Goal: Information Seeking & Learning: Learn about a topic

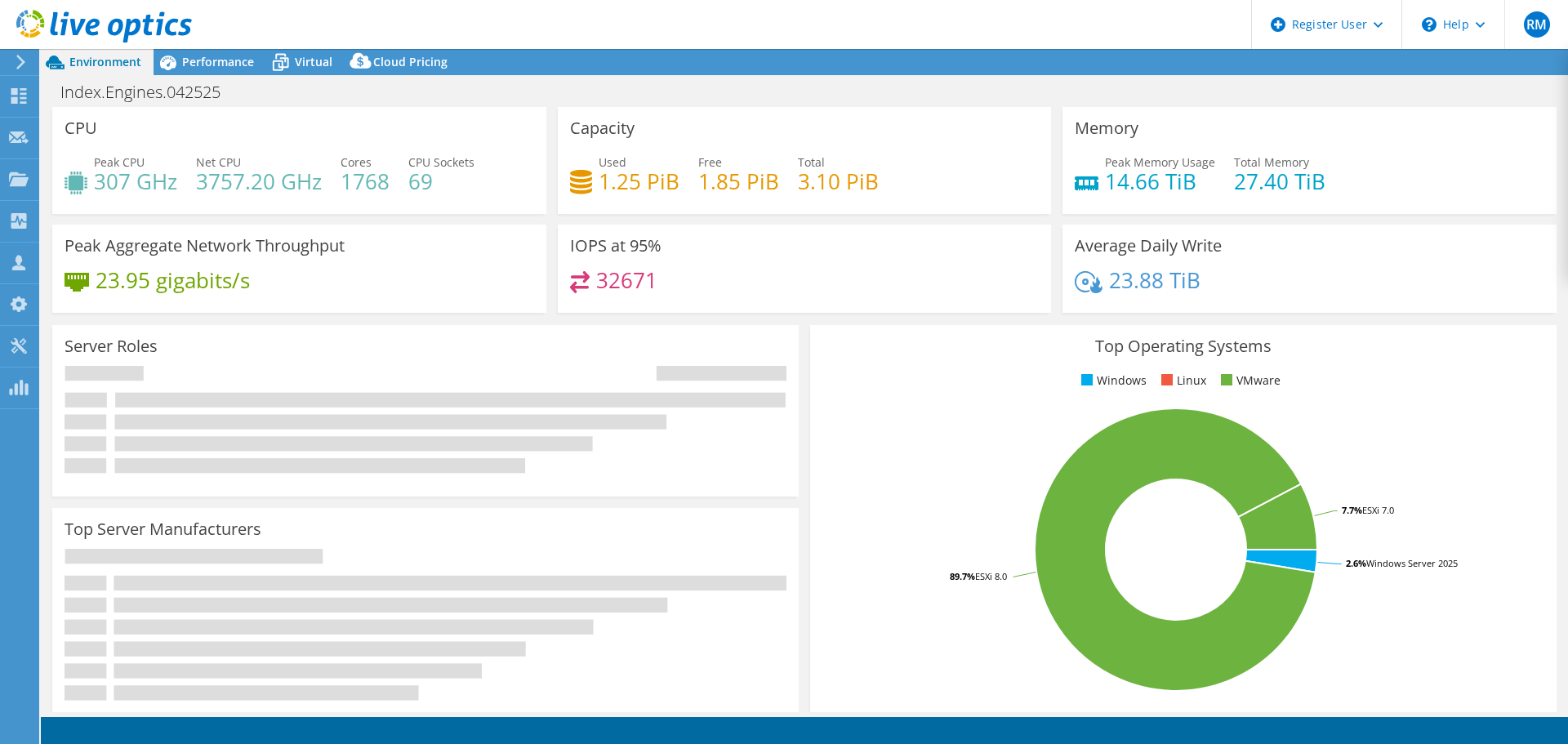
select select "USD"
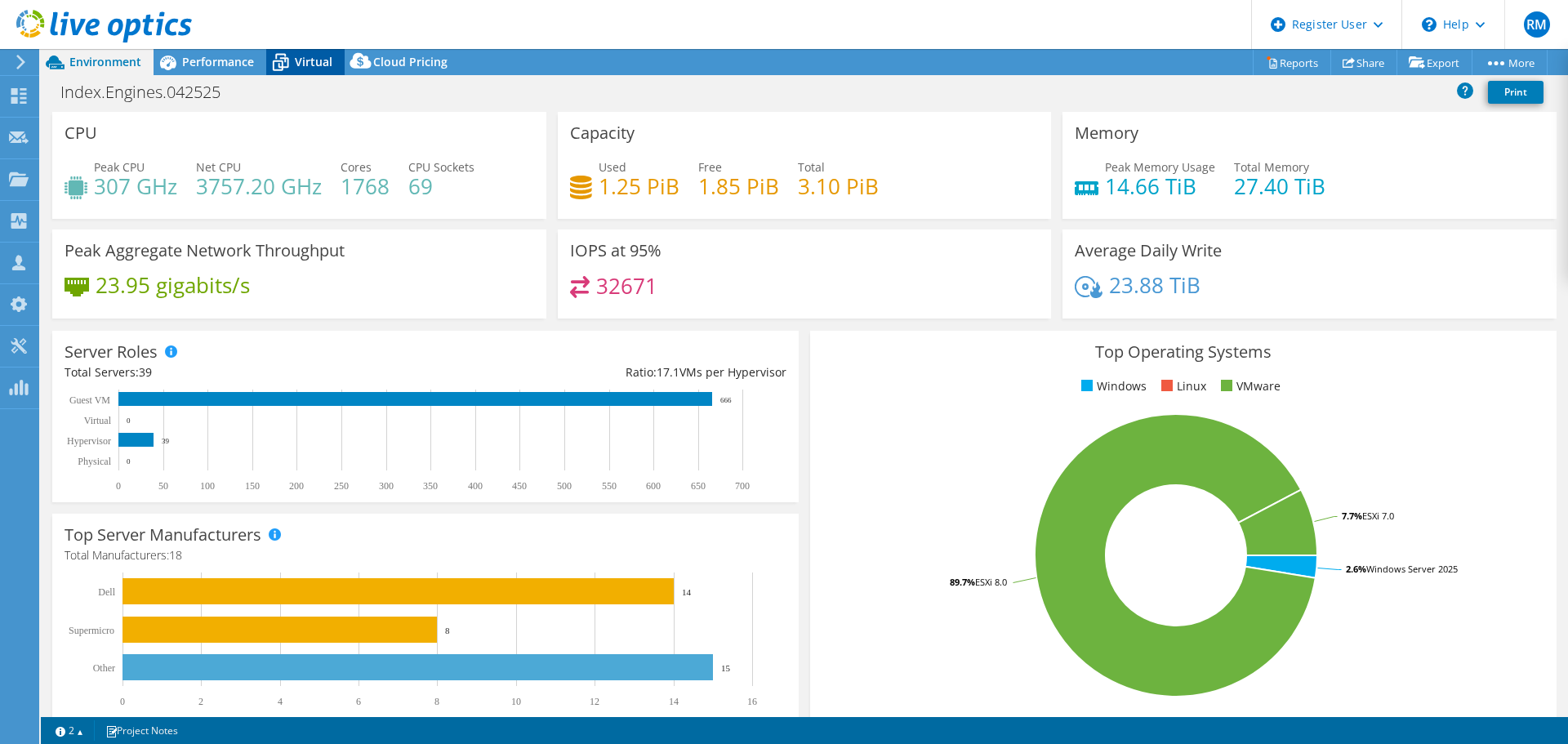
click at [313, 57] on span "Virtual" at bounding box center [313, 61] width 38 height 16
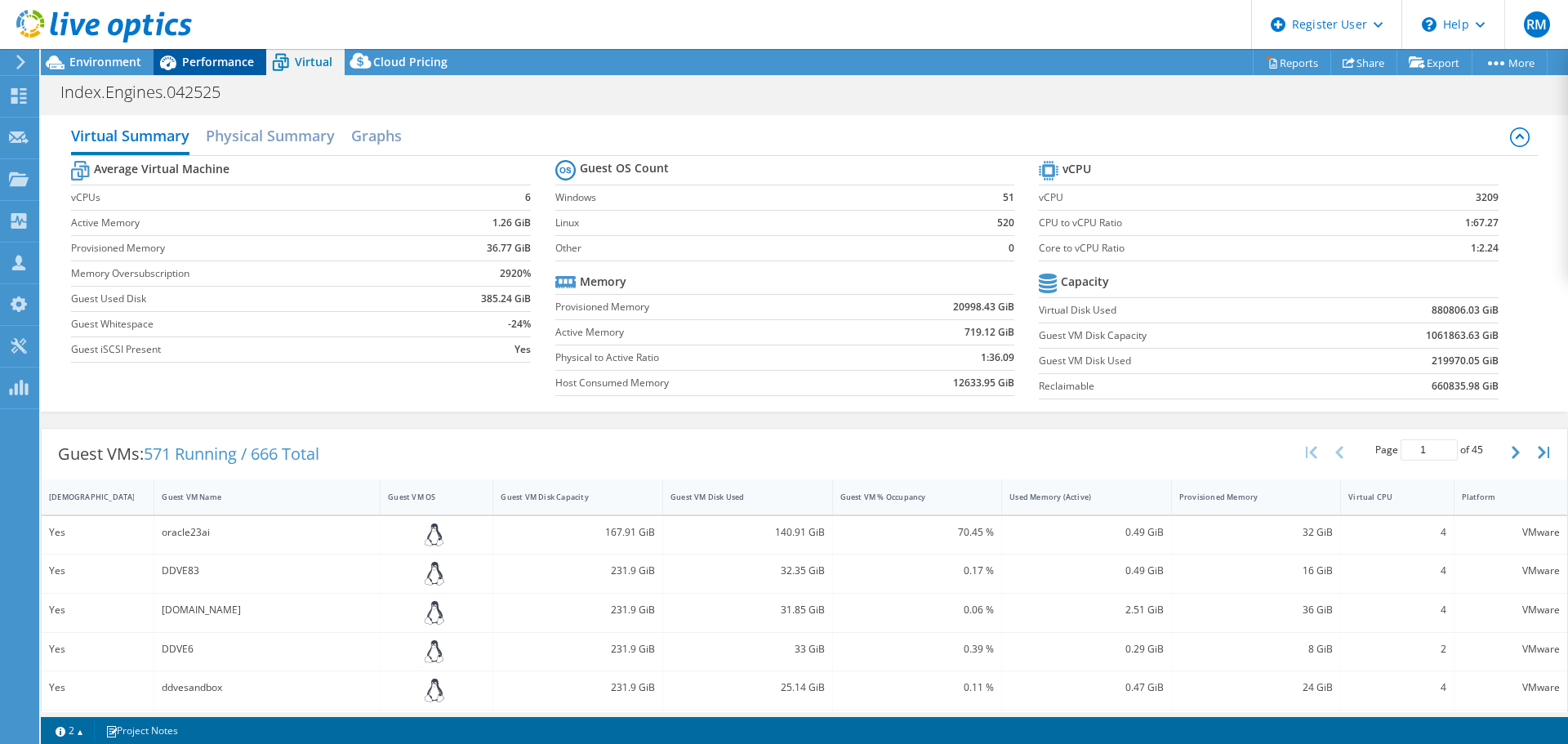
click at [234, 65] on span "Performance" at bounding box center [218, 61] width 72 height 16
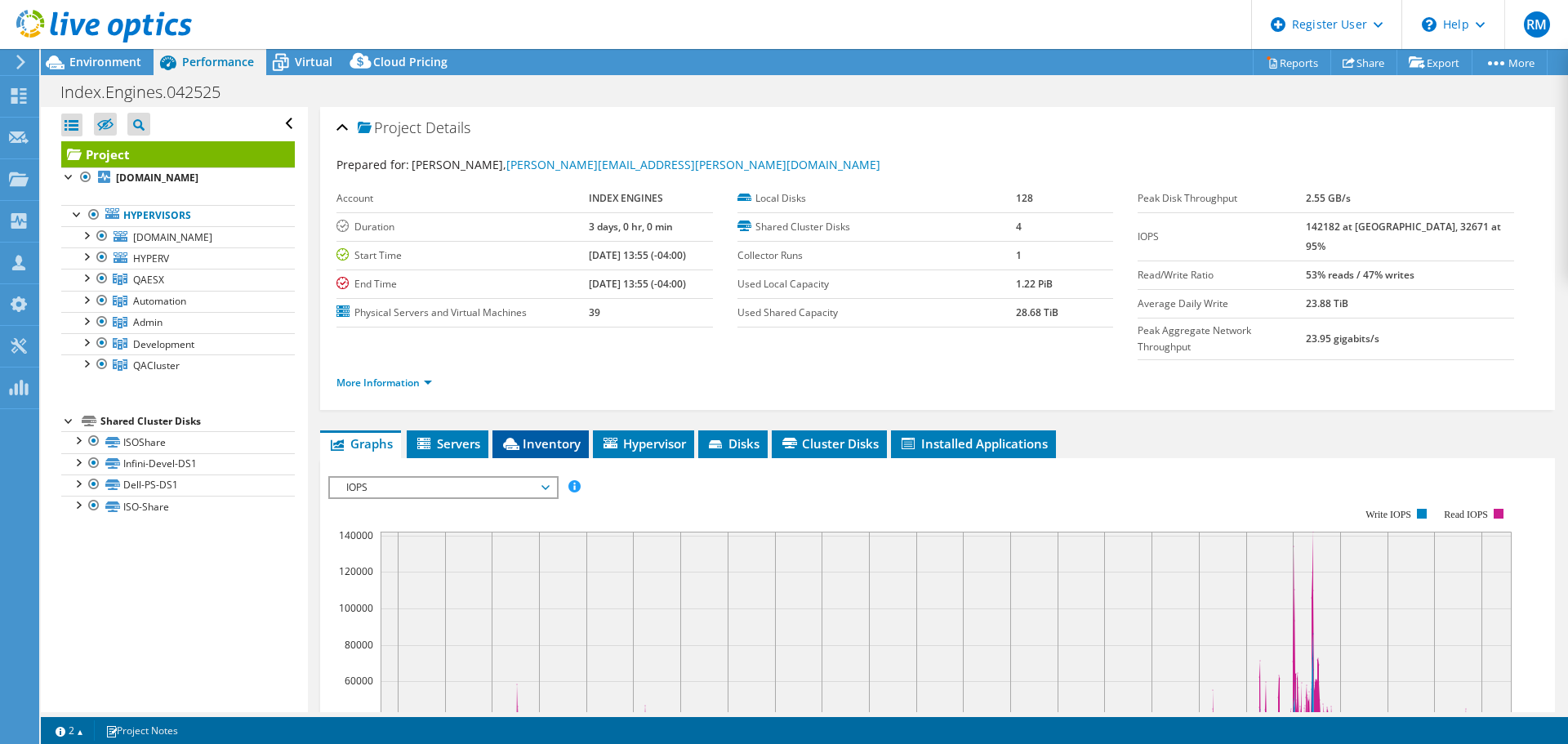
click at [557, 430] on li "Inventory" at bounding box center [541, 444] width 97 height 28
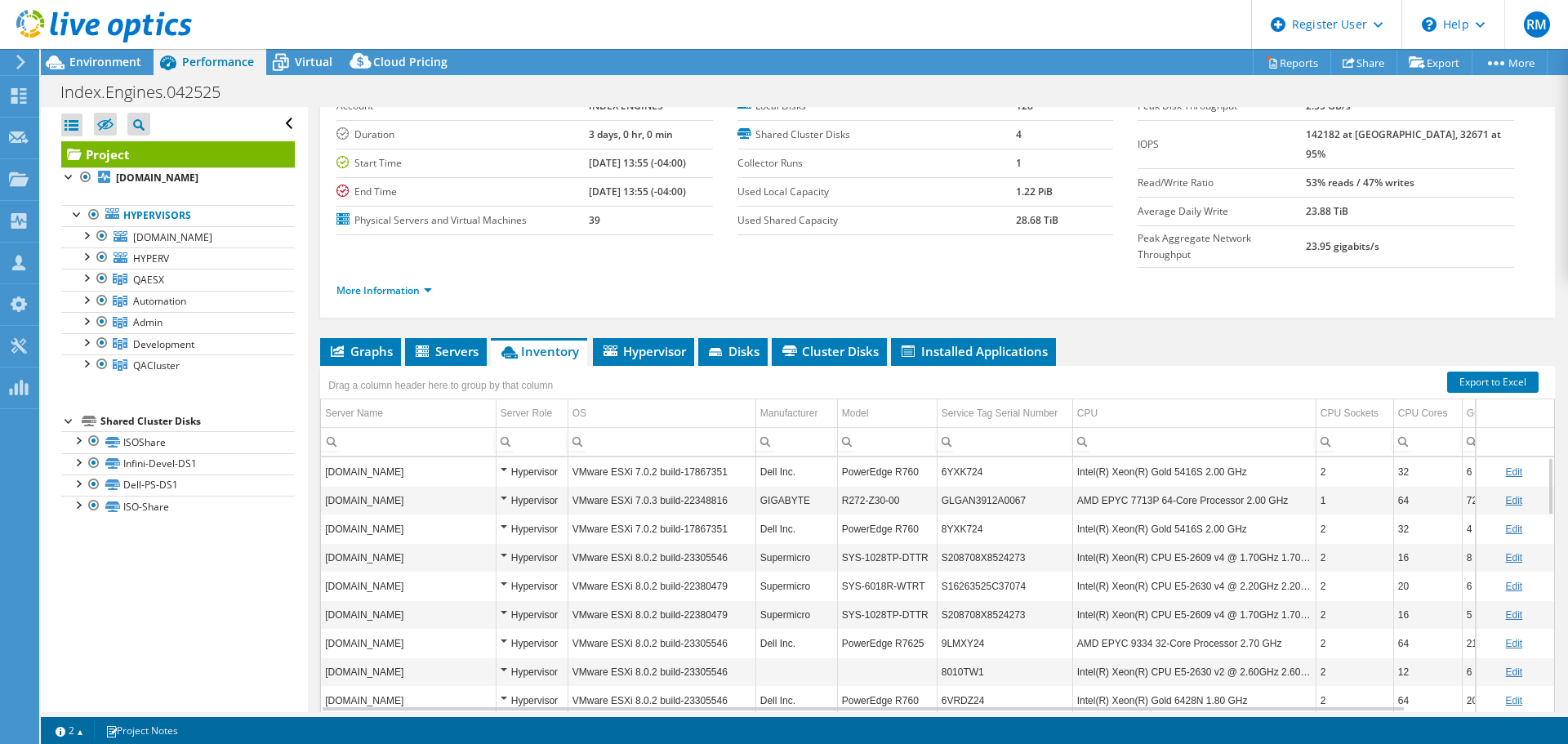
scroll to position [123, 0]
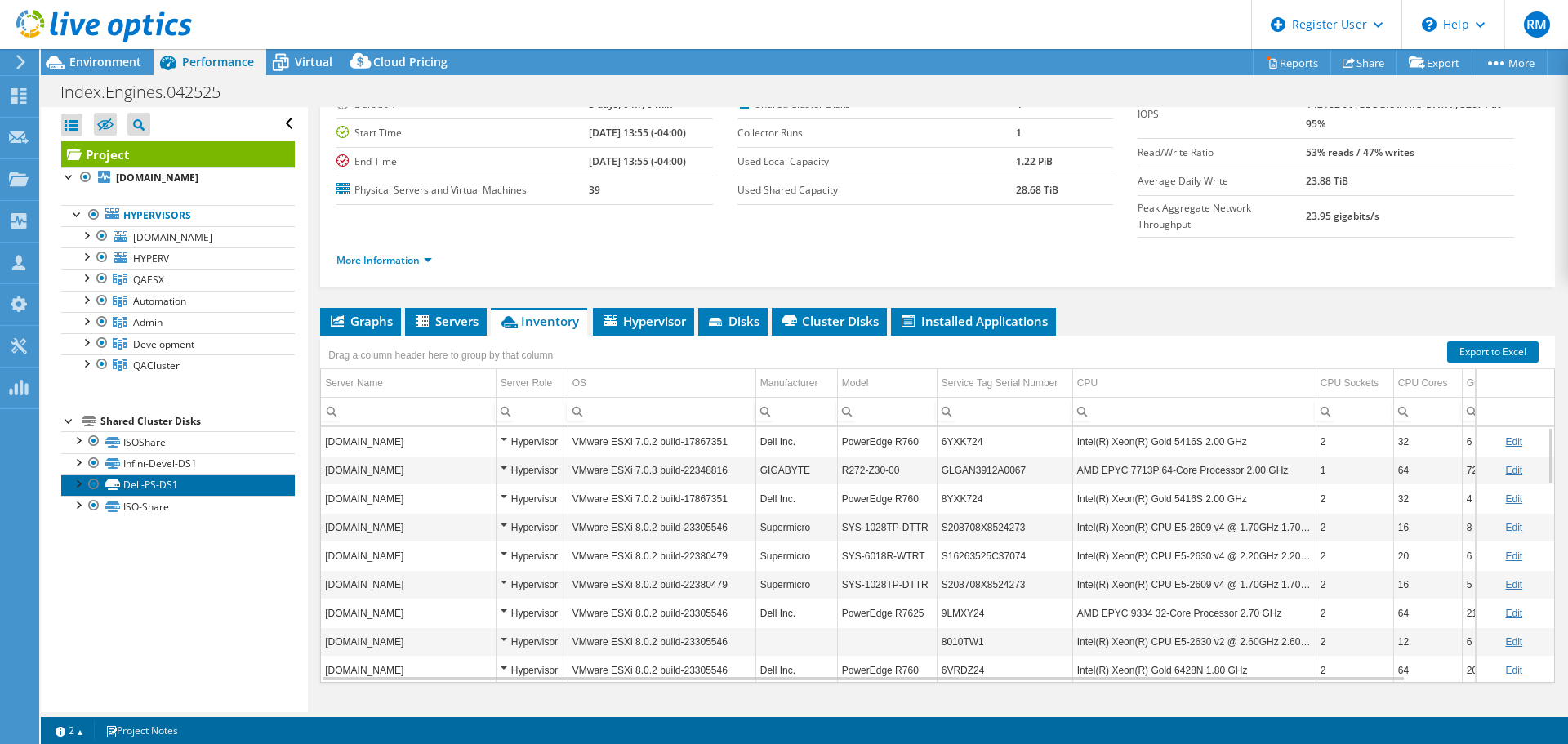
click at [231, 488] on link "Dell-PS-DS1" at bounding box center [178, 485] width 234 height 21
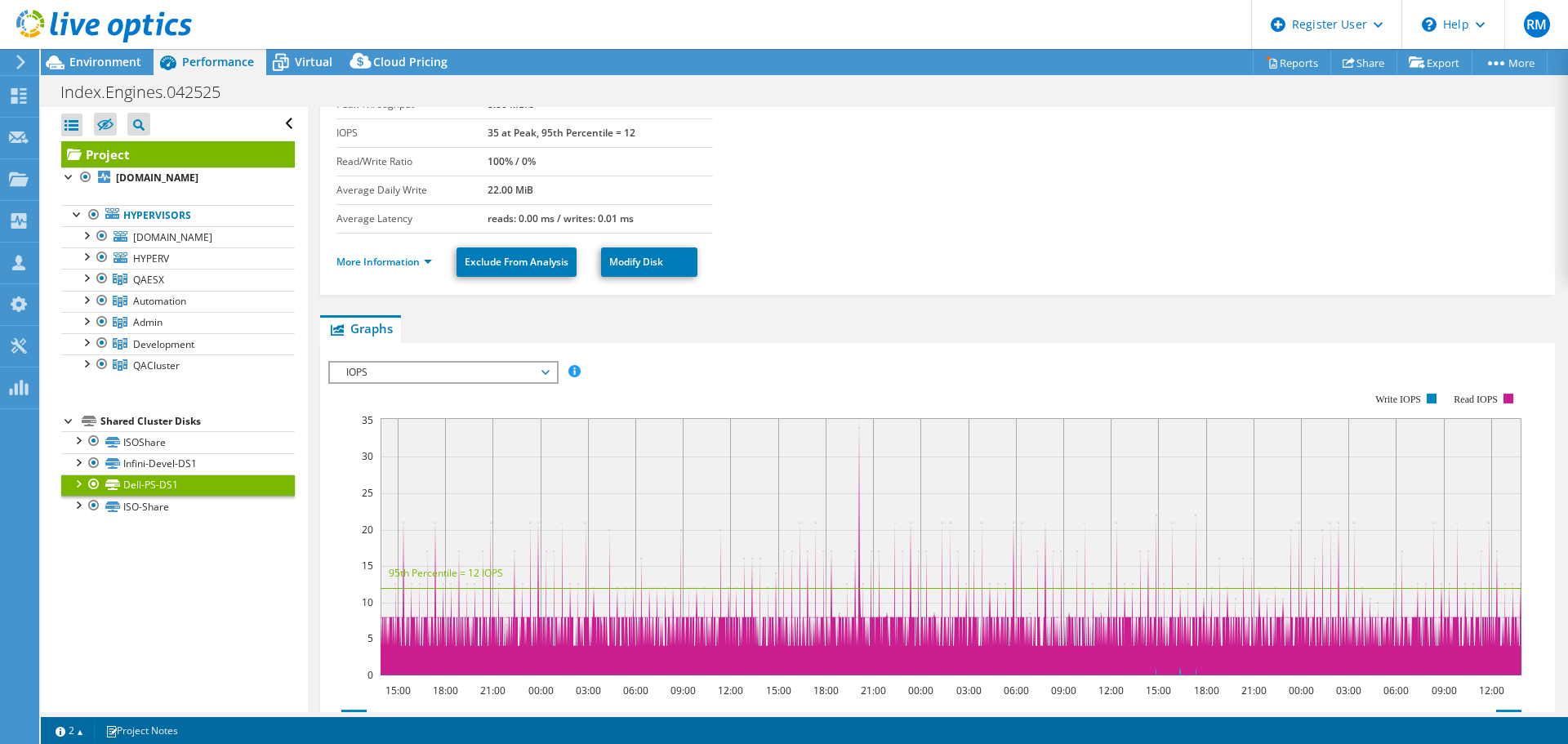
click at [584, 327] on ul "Graphs Servers Inventory Hypervisor Disks Cluster Disks Installed Applications" at bounding box center [938, 329] width 1235 height 28
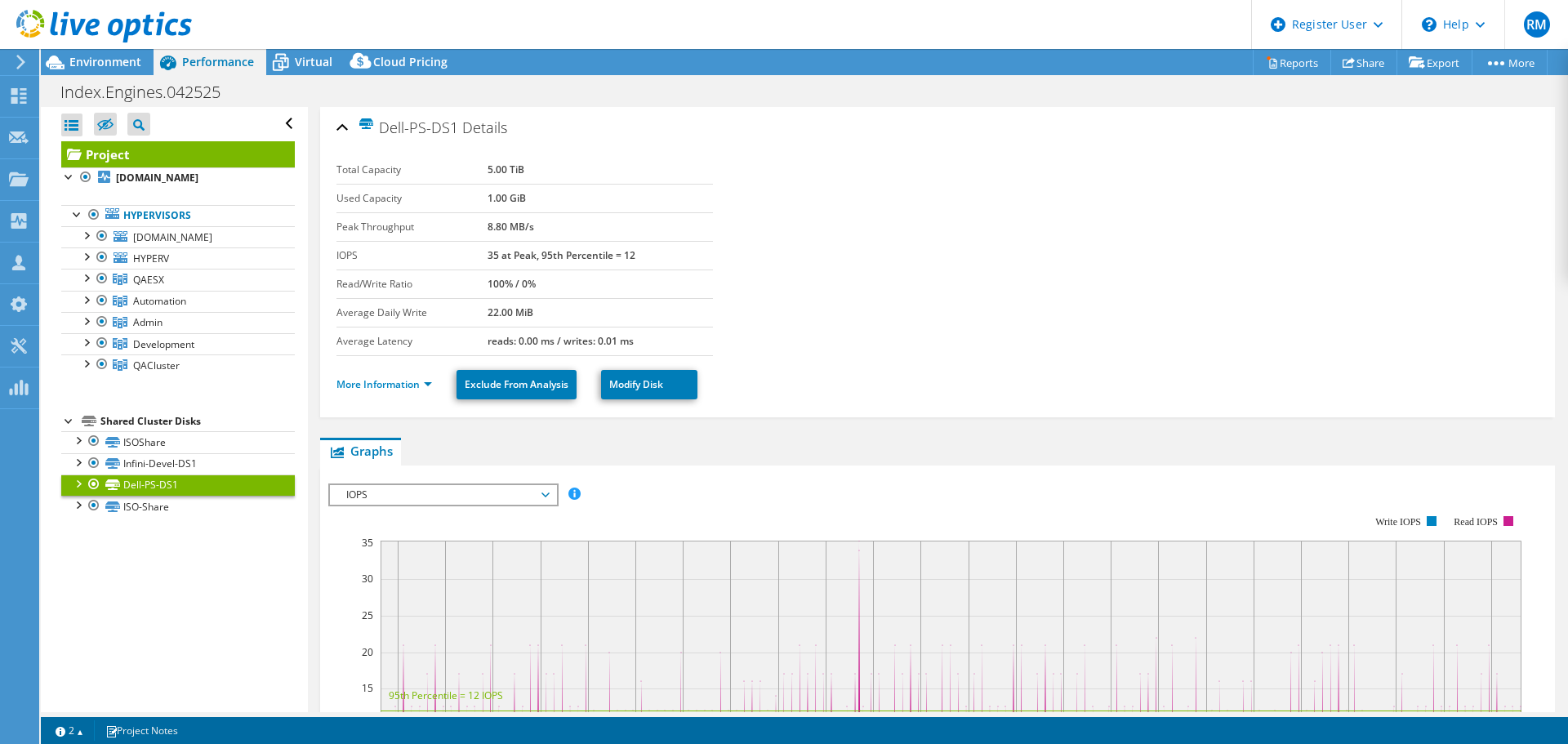
click at [213, 151] on link "Project" at bounding box center [178, 155] width 234 height 26
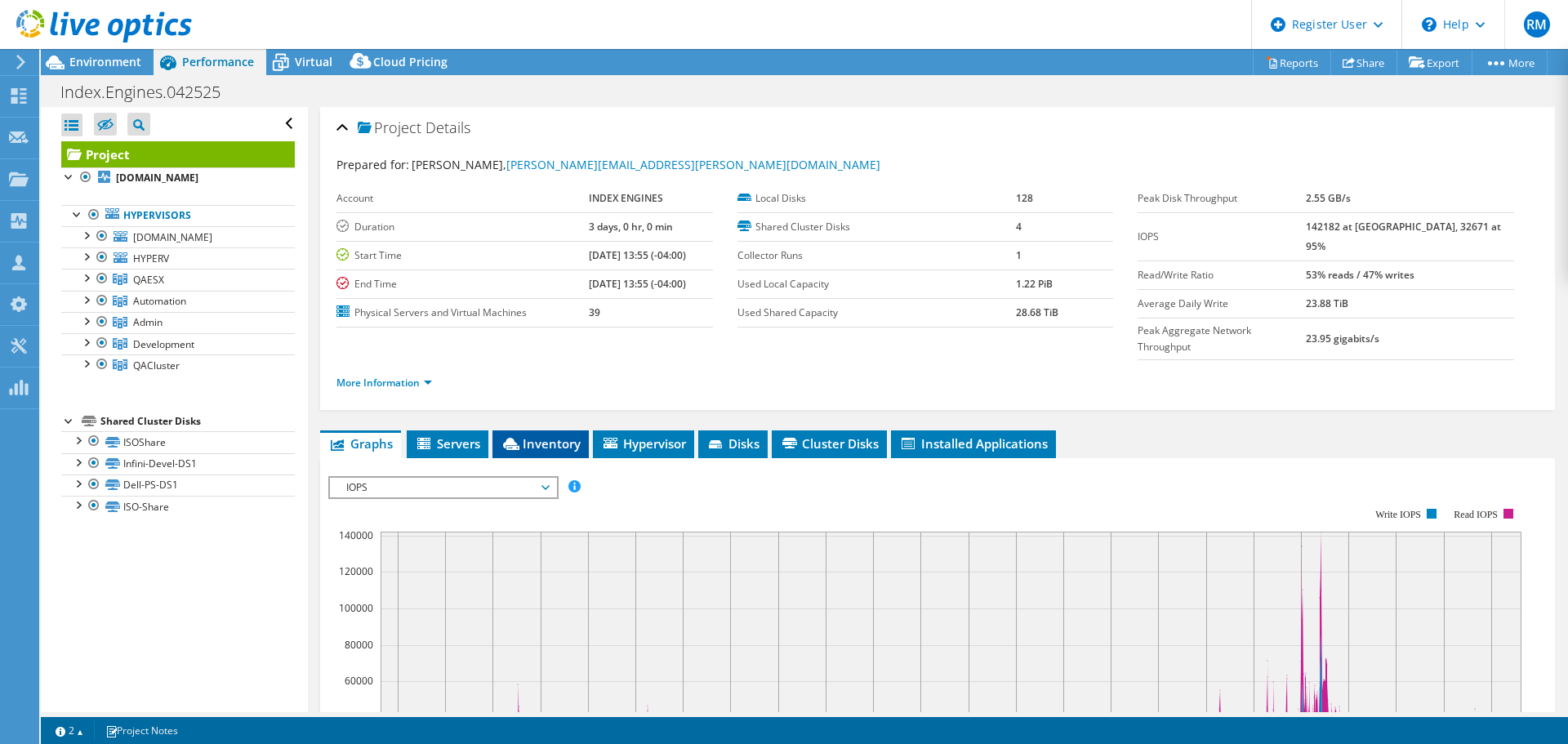
click at [558, 430] on li "Inventory" at bounding box center [541, 444] width 97 height 28
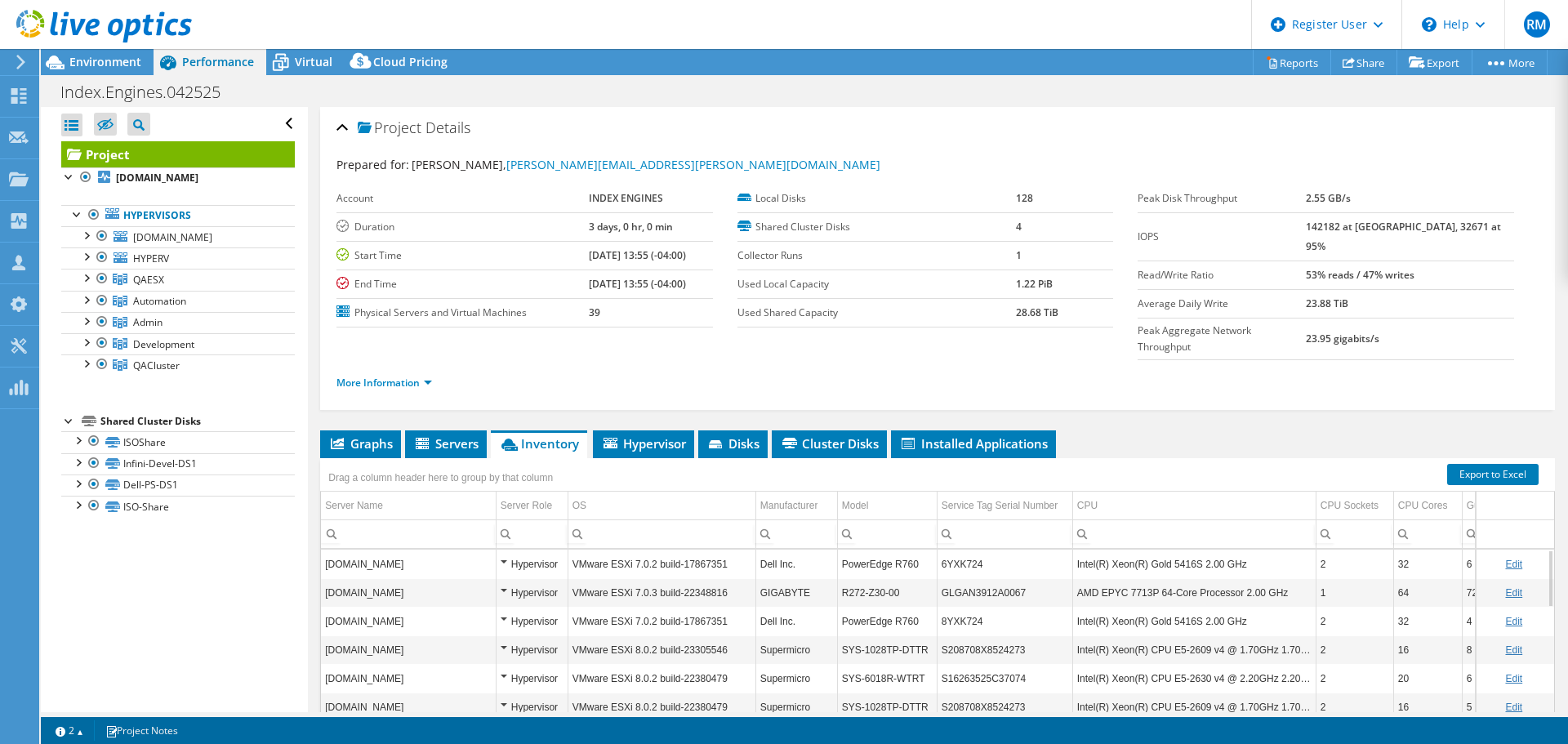
click at [609, 381] on div "Project Details Prepared for: [PERSON_NAME], [PERSON_NAME][EMAIL_ADDRESS][PERSO…" at bounding box center [938, 488] width 1259 height 761
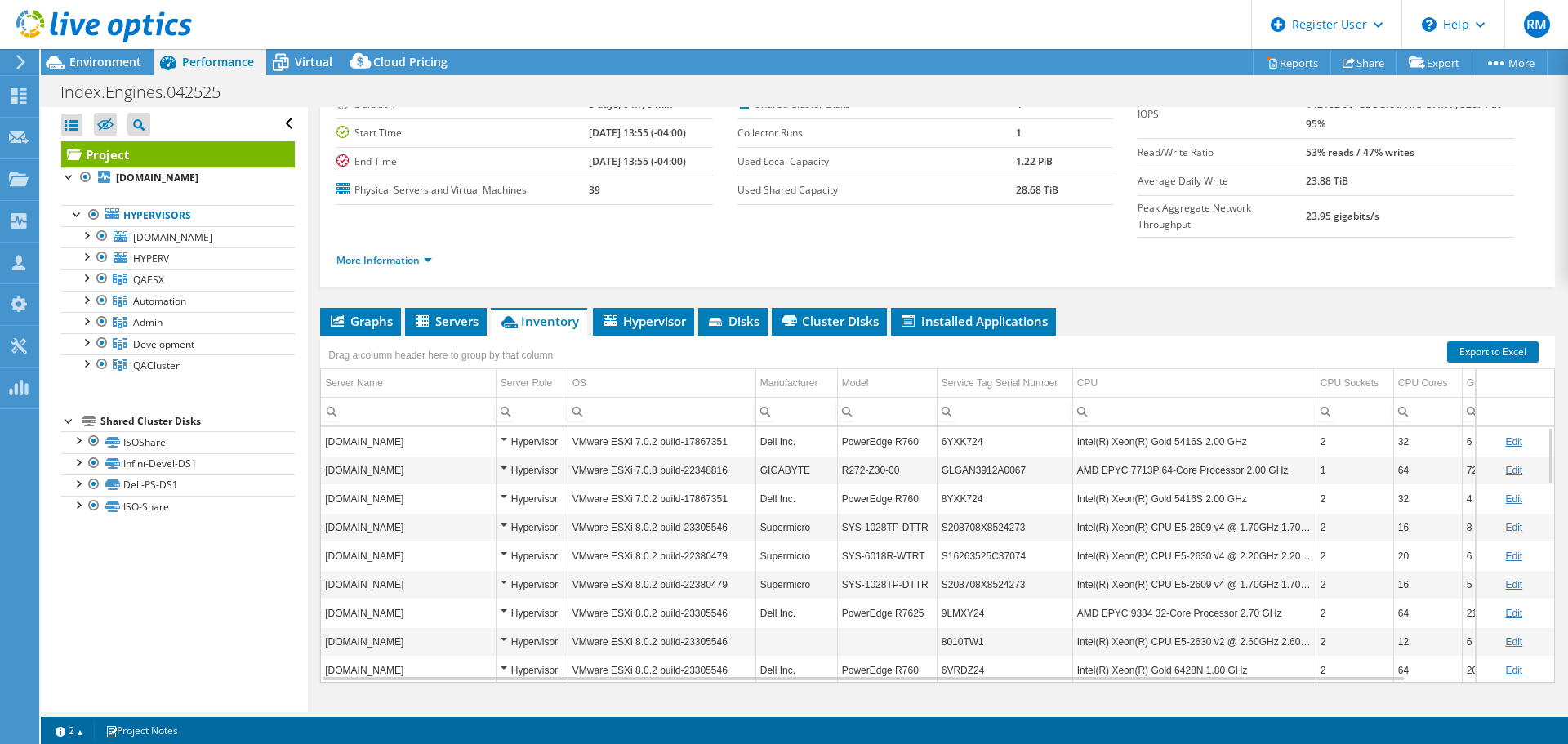
scroll to position [123, 0]
click at [845, 308] on li "Cluster Disks" at bounding box center [829, 322] width 115 height 28
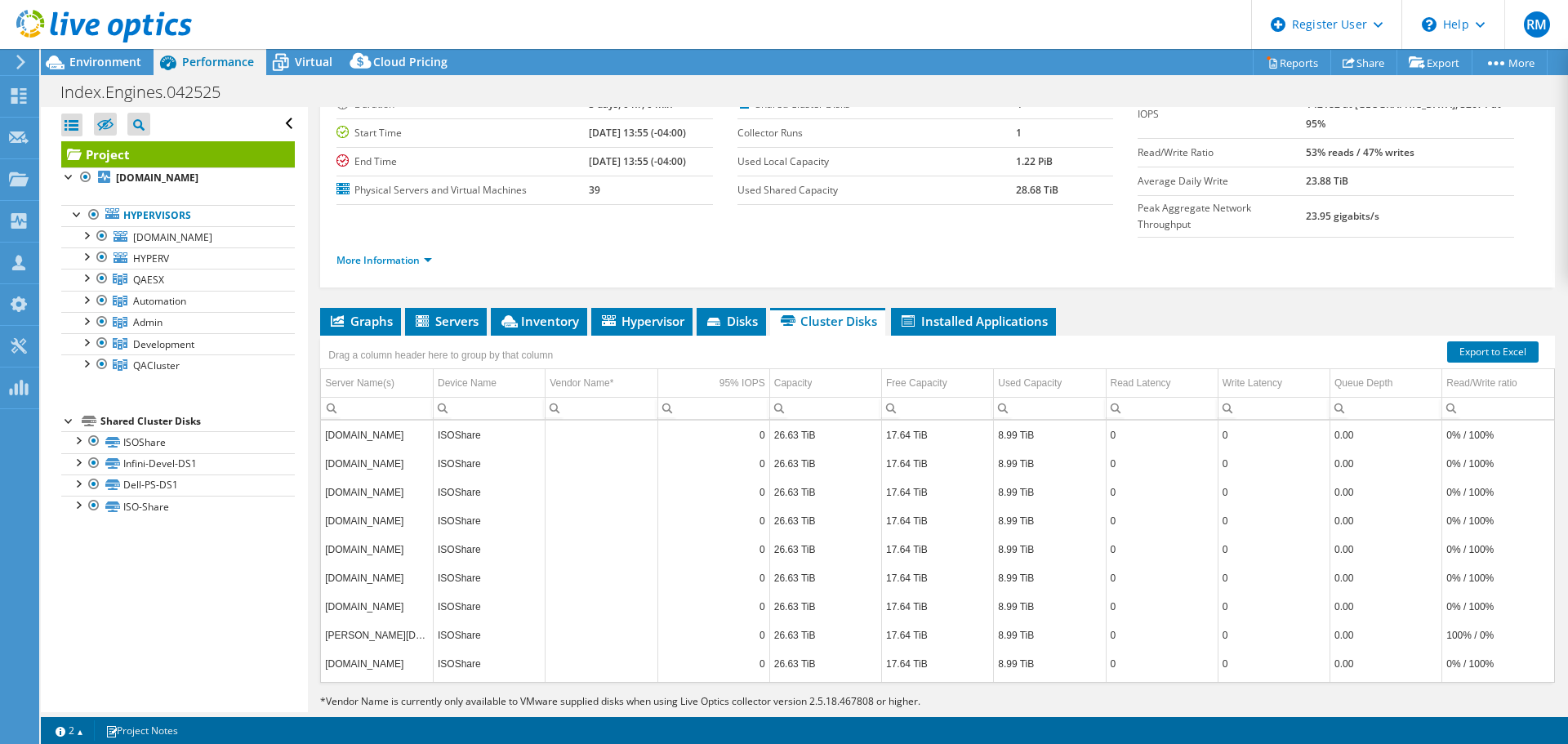
click at [750, 264] on div "Project Details Prepared for: [PERSON_NAME], [PERSON_NAME][EMAIL_ADDRESS][PERSO…" at bounding box center [938, 365] width 1259 height 761
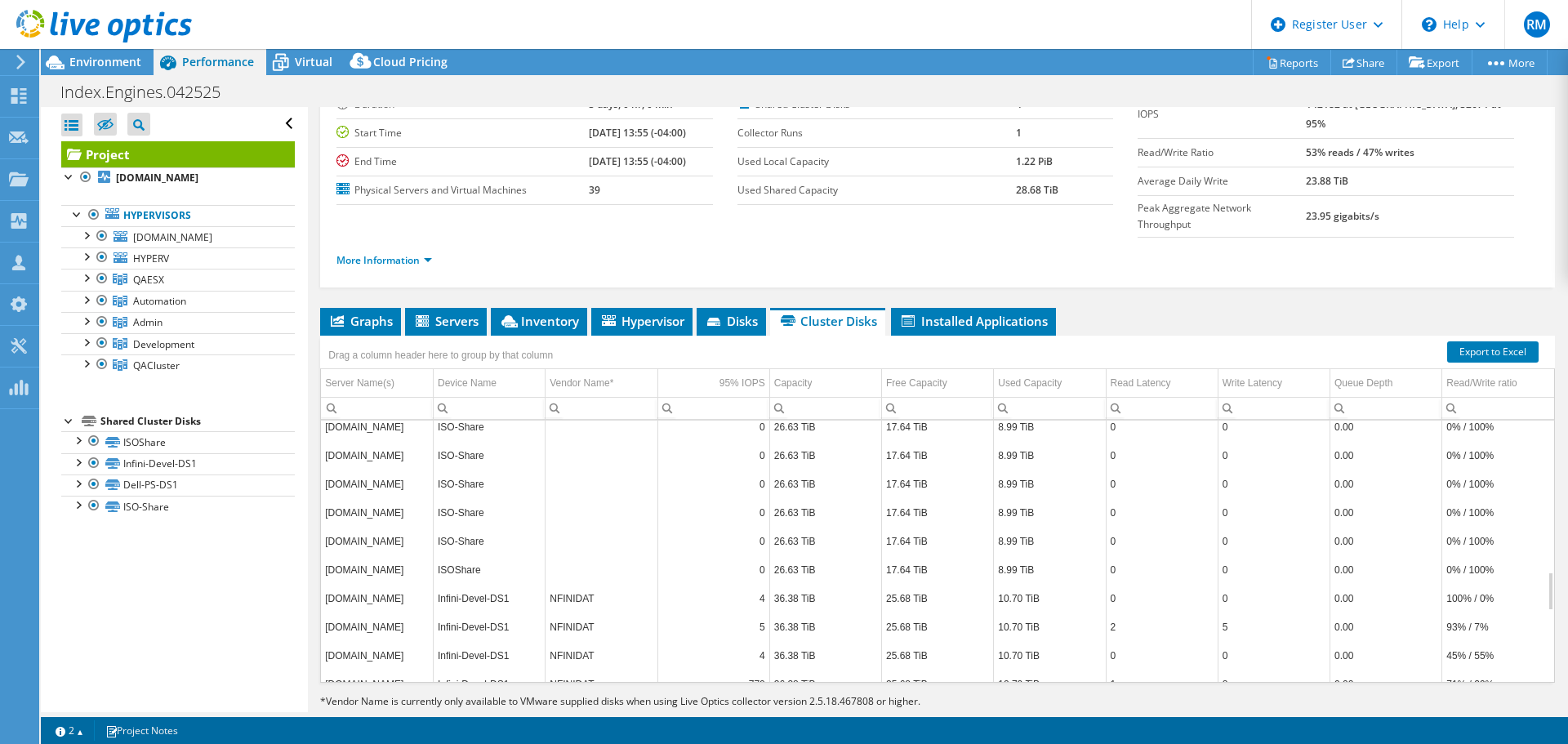
scroll to position [1010, 0]
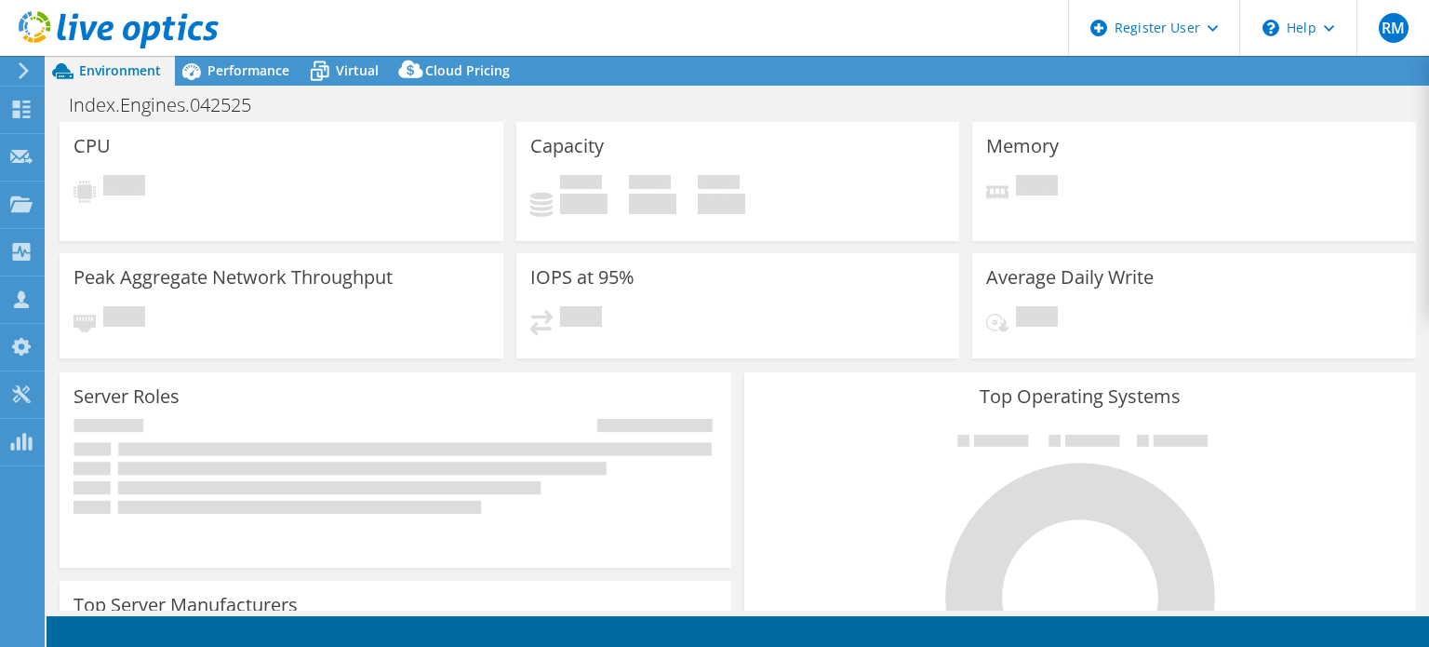
select select "USD"
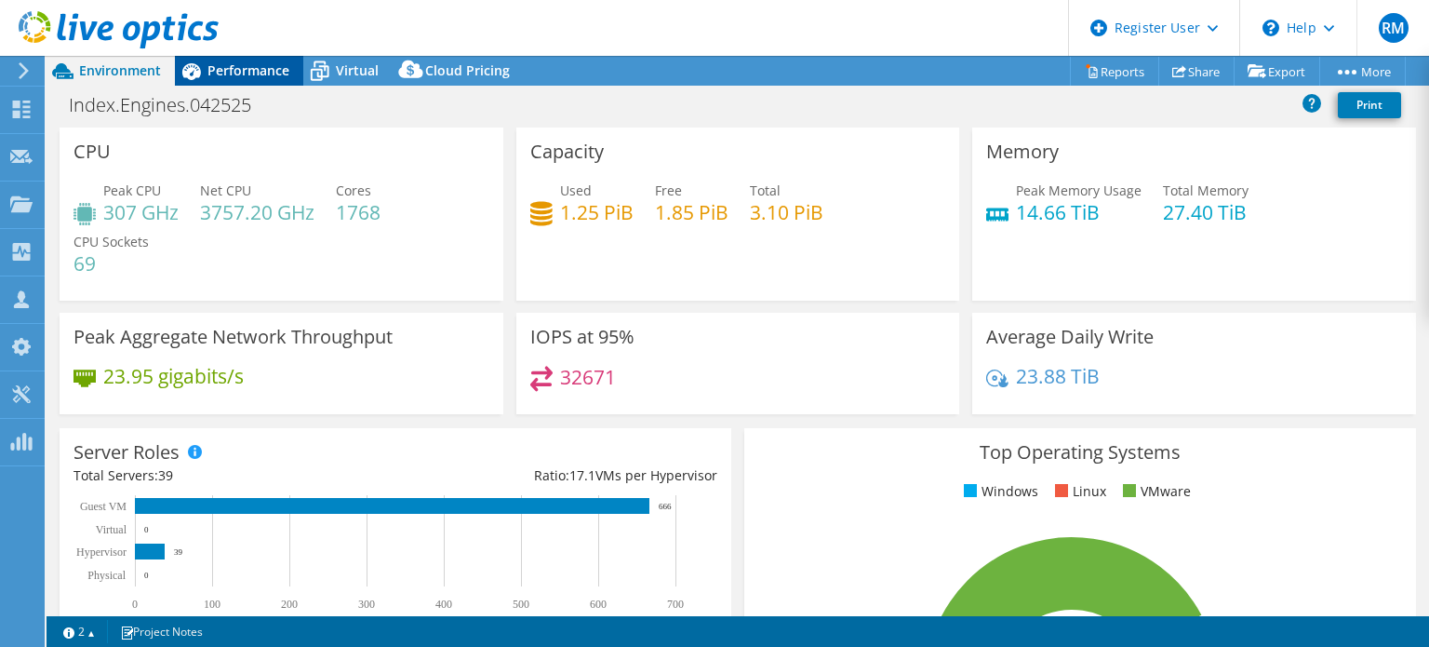
click at [246, 73] on span "Performance" at bounding box center [248, 70] width 82 height 18
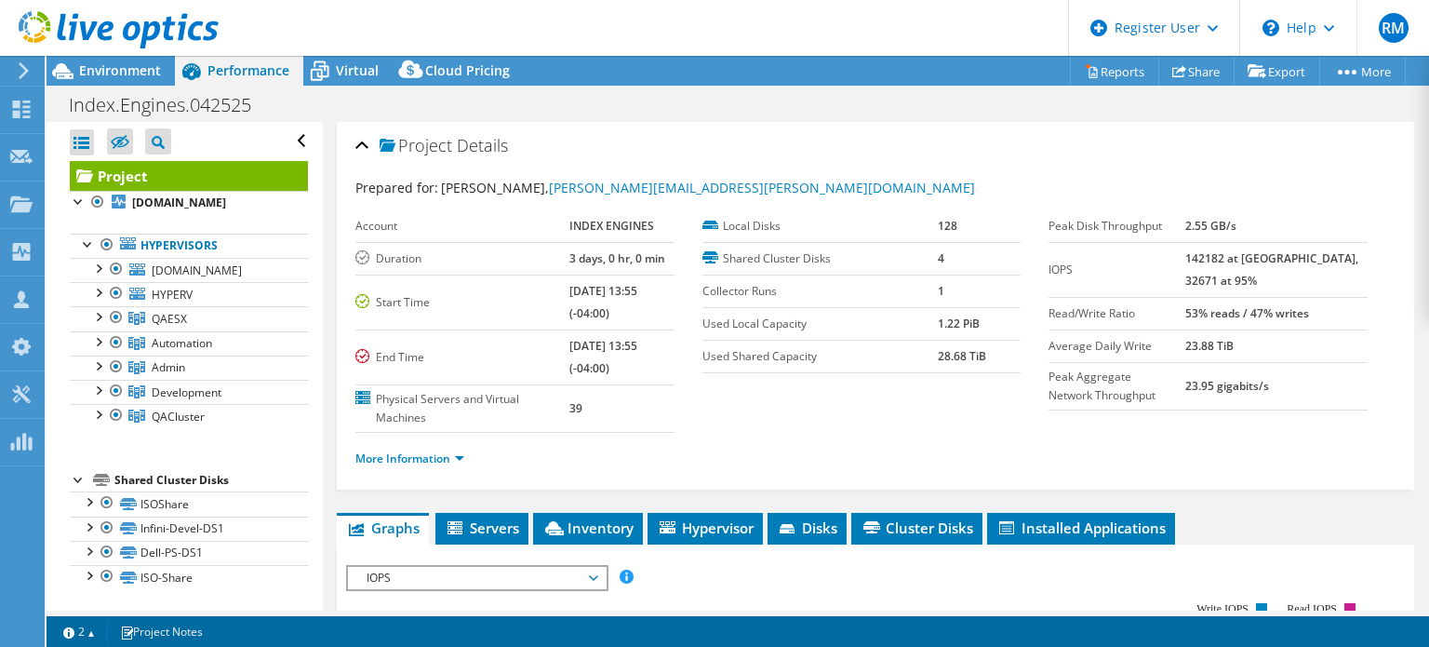
click at [476, 271] on td "Duration" at bounding box center [461, 258] width 213 height 33
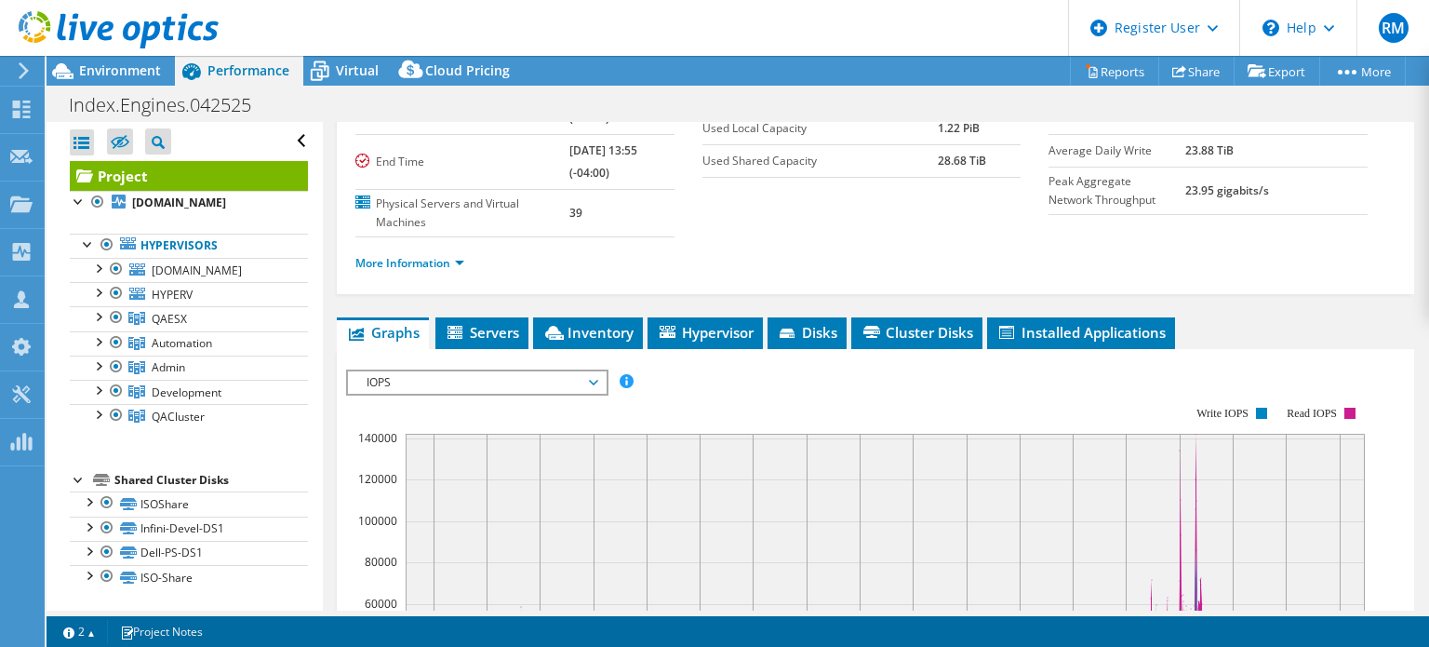
scroll to position [196, 0]
click at [634, 322] on li "Inventory" at bounding box center [588, 332] width 110 height 32
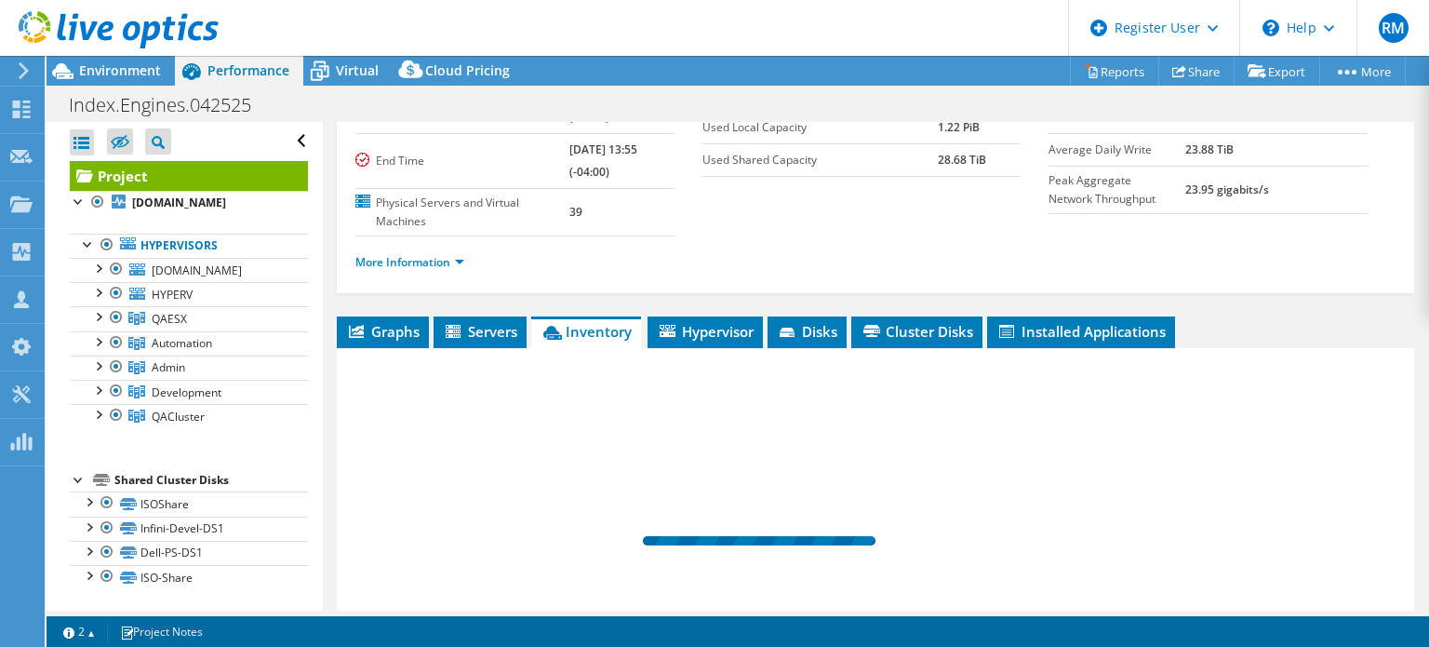
click at [634, 271] on div "More Information" at bounding box center [875, 262] width 1040 height 52
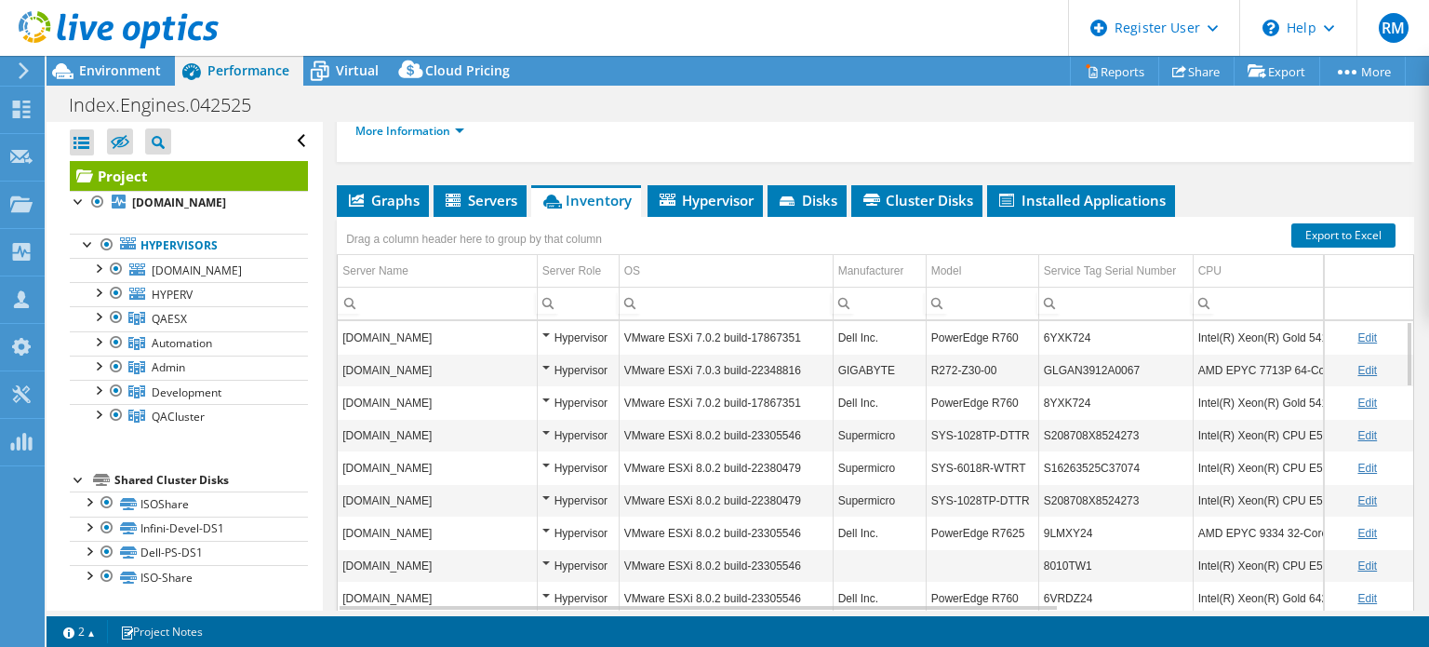
scroll to position [327, 0]
click at [887, 195] on span "Cluster Disks" at bounding box center [916, 200] width 113 height 19
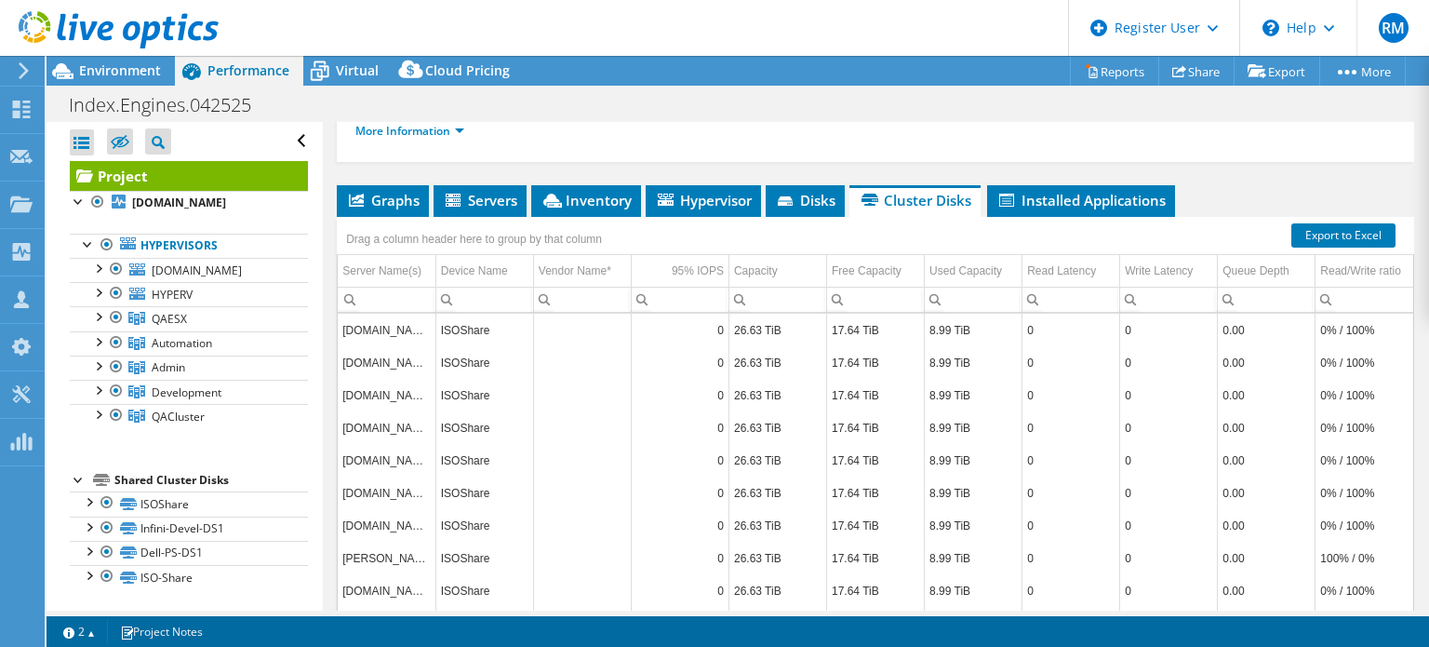
click at [776, 174] on div "Project Details Prepared for: [PERSON_NAME], [PERSON_NAME][EMAIL_ADDRESS][PERSO…" at bounding box center [875, 238] width 1105 height 888
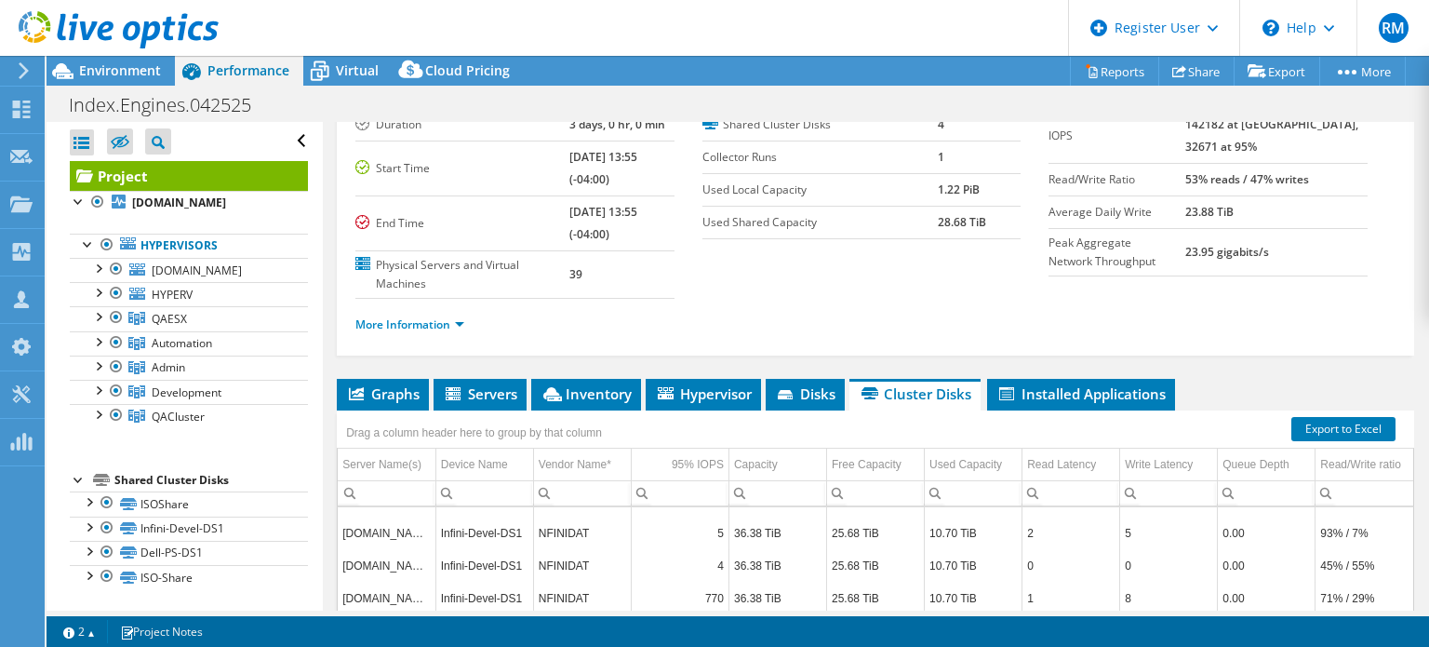
scroll to position [1361, 0]
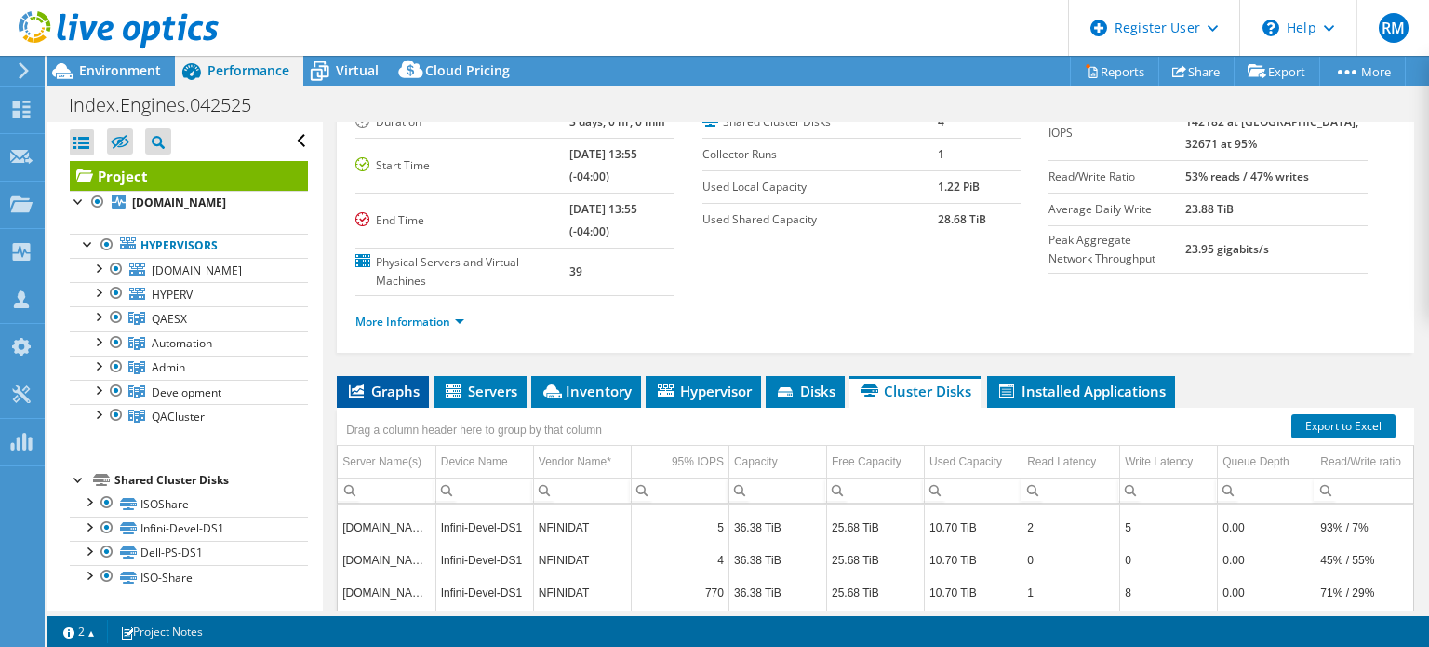
click at [408, 376] on li "Graphs" at bounding box center [383, 392] width 92 height 32
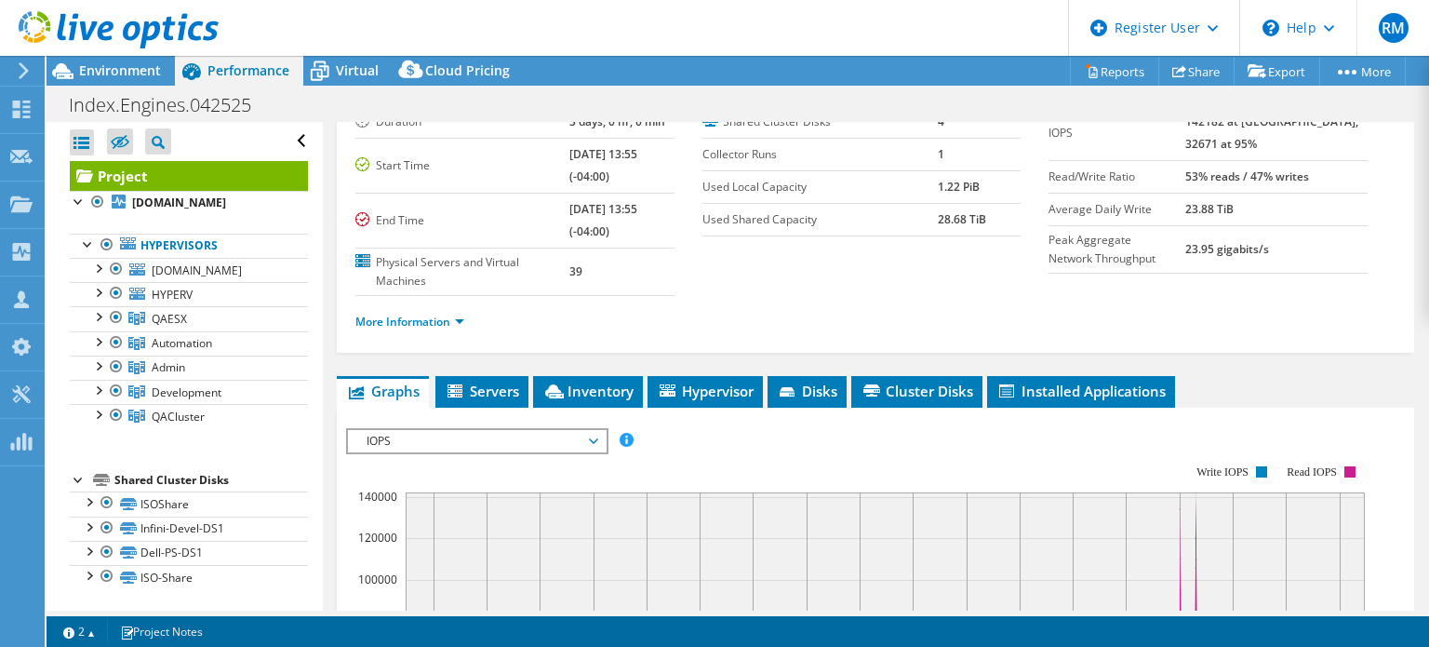
scroll to position [256, 0]
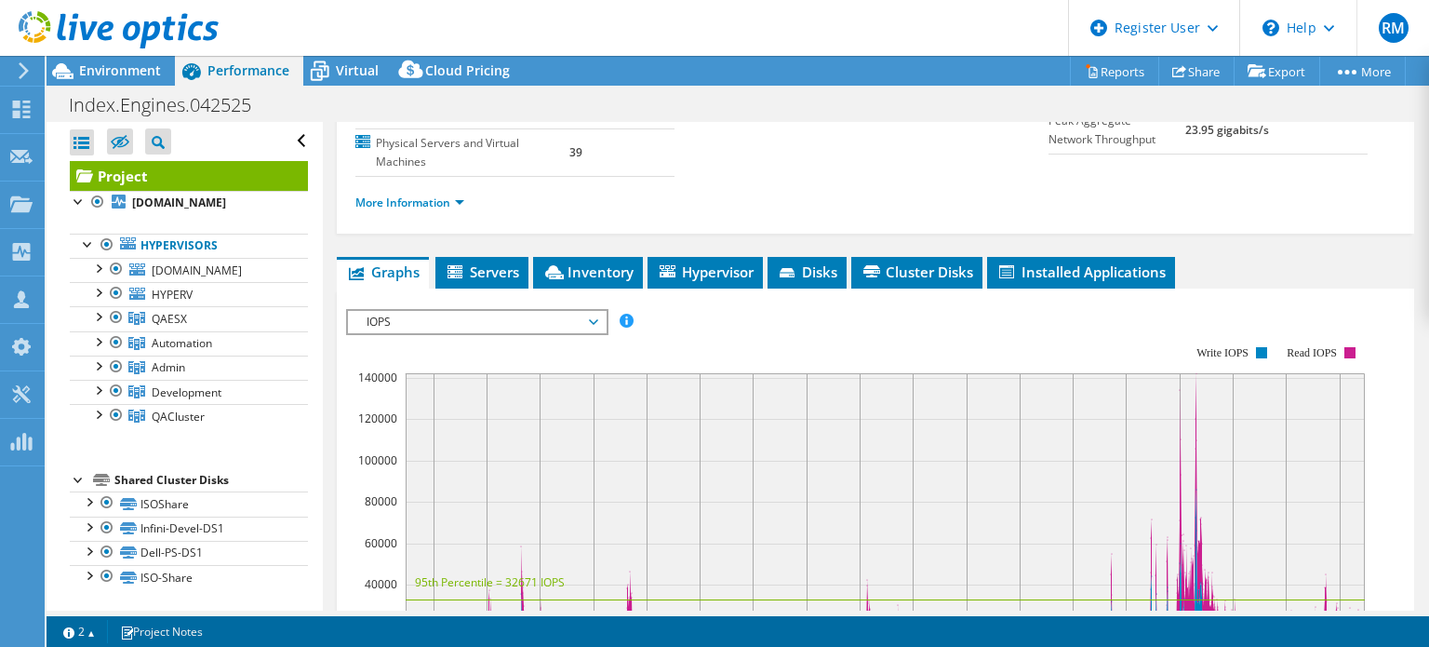
click at [461, 329] on div "IOPS IOPS Disk Throughput IO Size Latency Queue Depth CPU Percentage Memory Pag…" at bounding box center [477, 322] width 262 height 26
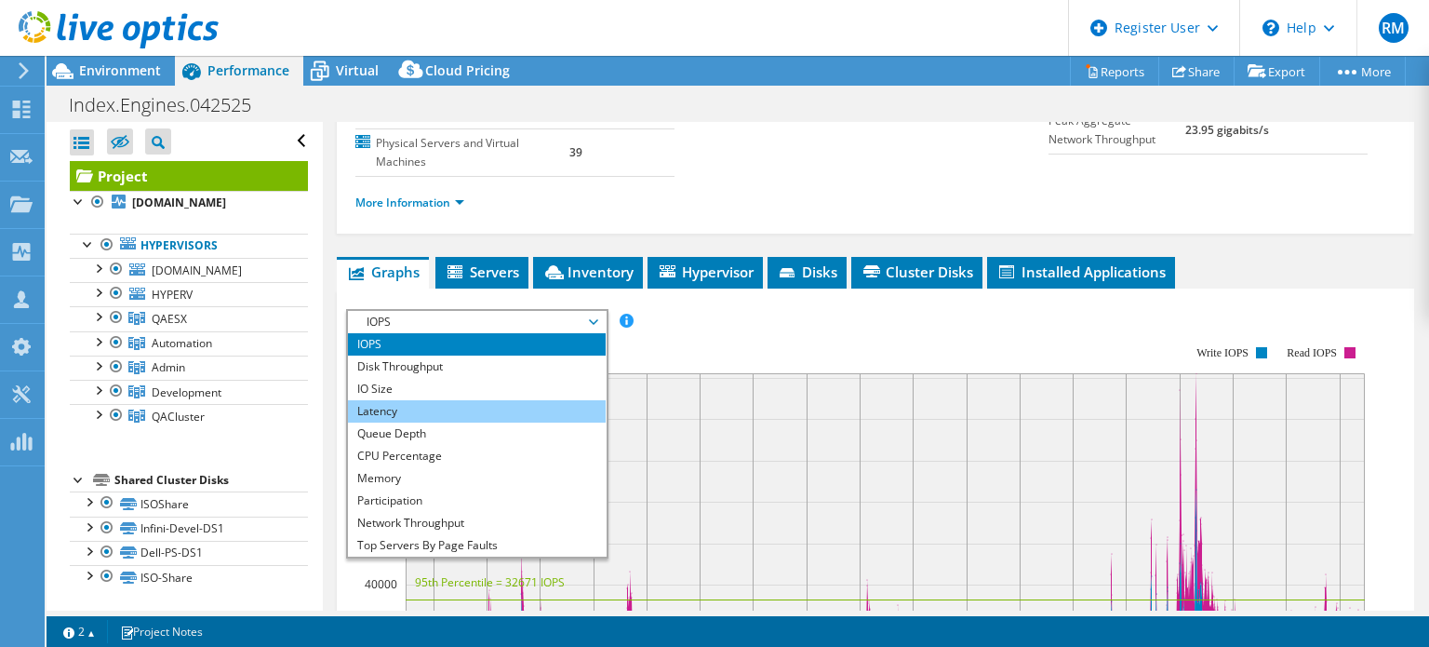
click at [459, 411] on li "Latency" at bounding box center [477, 411] width 258 height 22
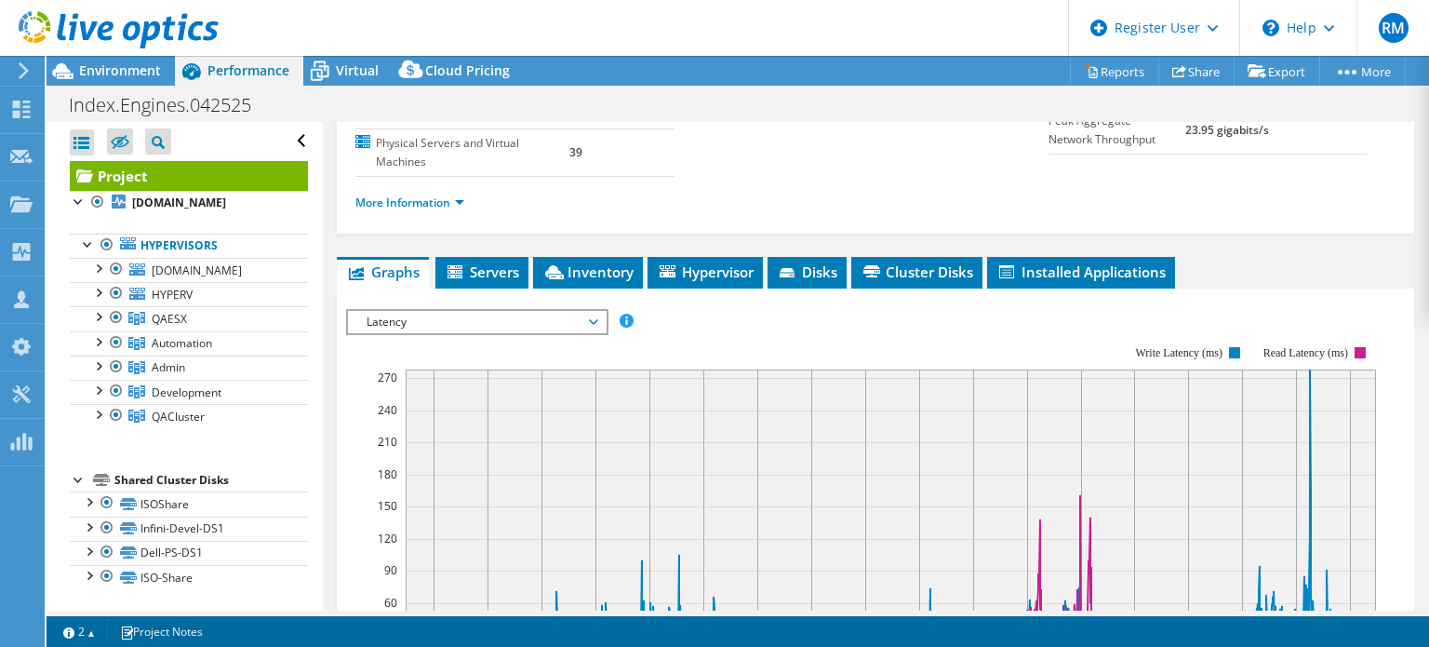
click at [506, 325] on span "Latency" at bounding box center [476, 322] width 239 height 22
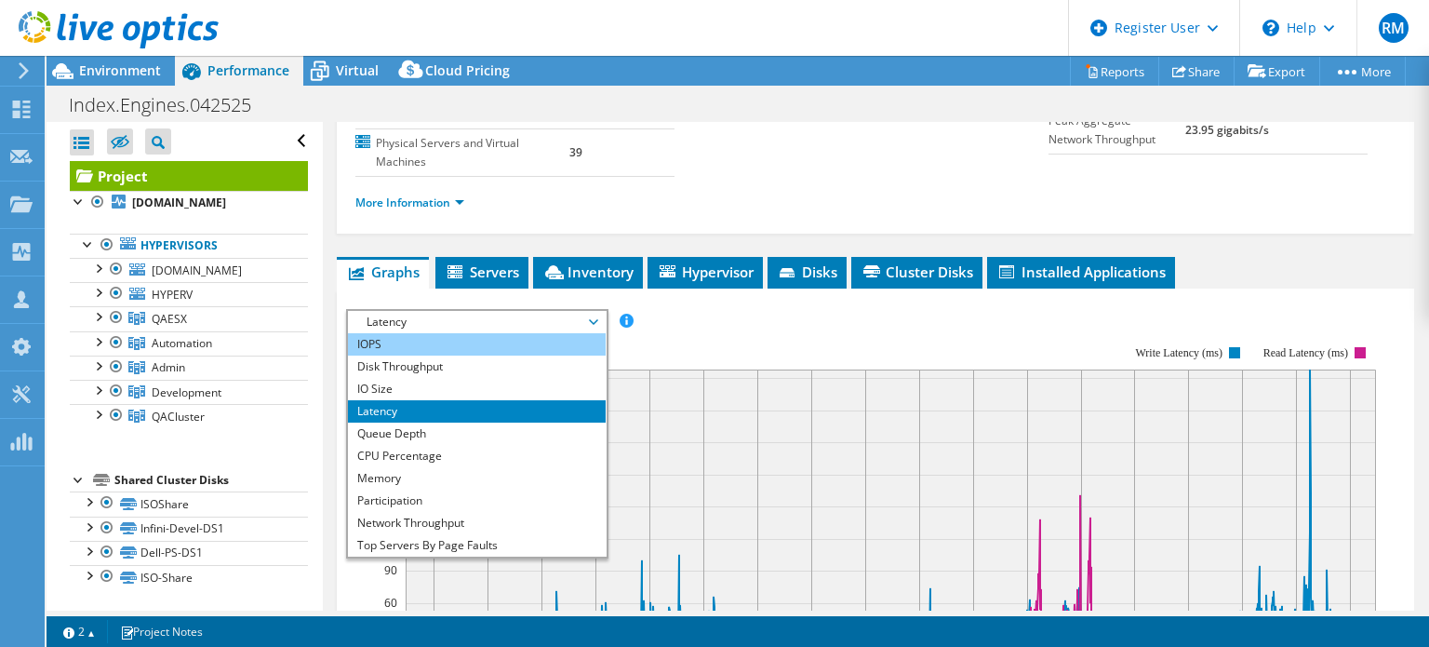
click at [487, 335] on li "IOPS" at bounding box center [477, 344] width 258 height 22
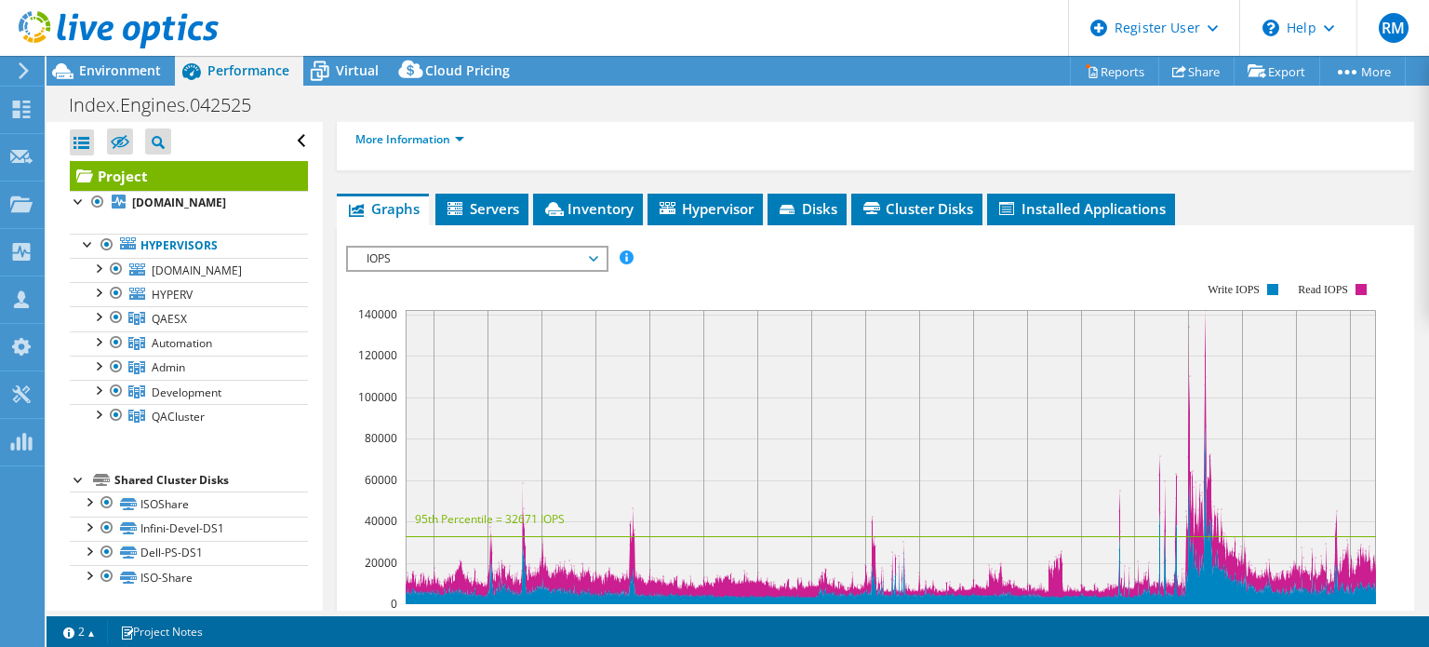
scroll to position [319, 0]
click at [586, 209] on span "Inventory" at bounding box center [587, 208] width 91 height 19
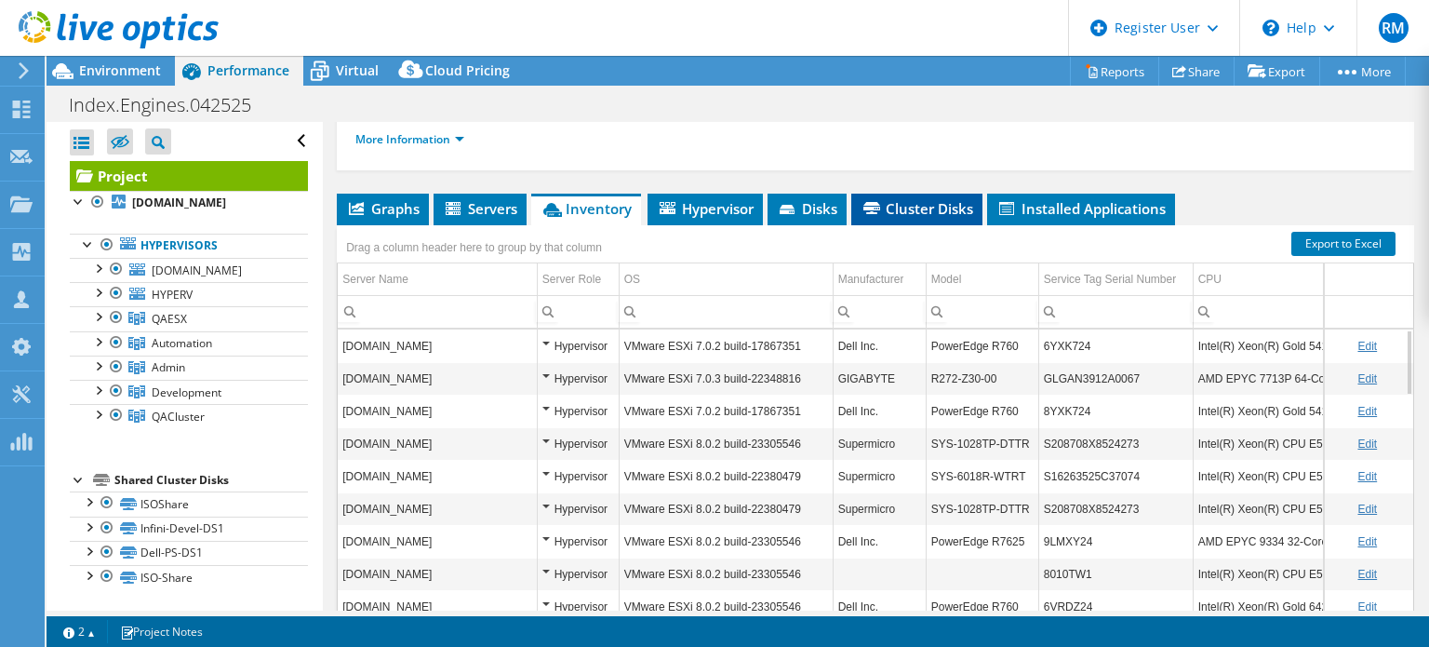
click at [953, 194] on li "Cluster Disks" at bounding box center [916, 209] width 131 height 32
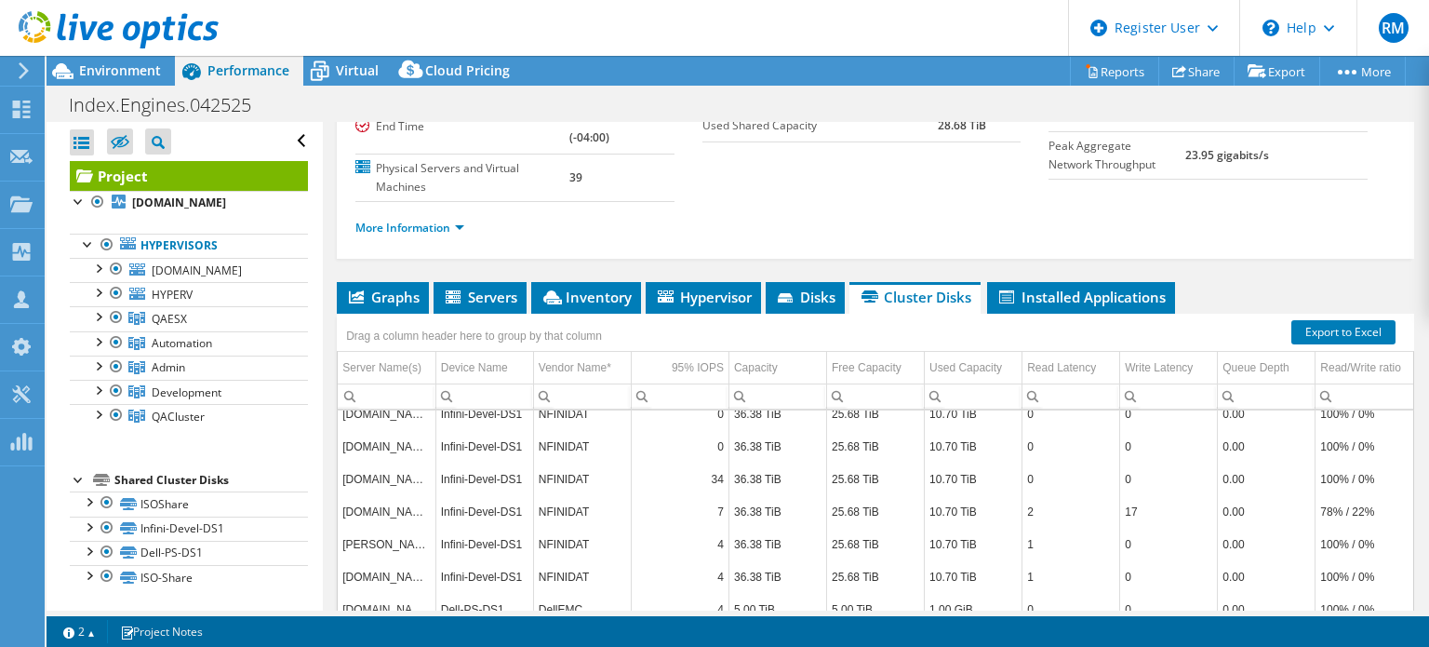
scroll to position [223, 0]
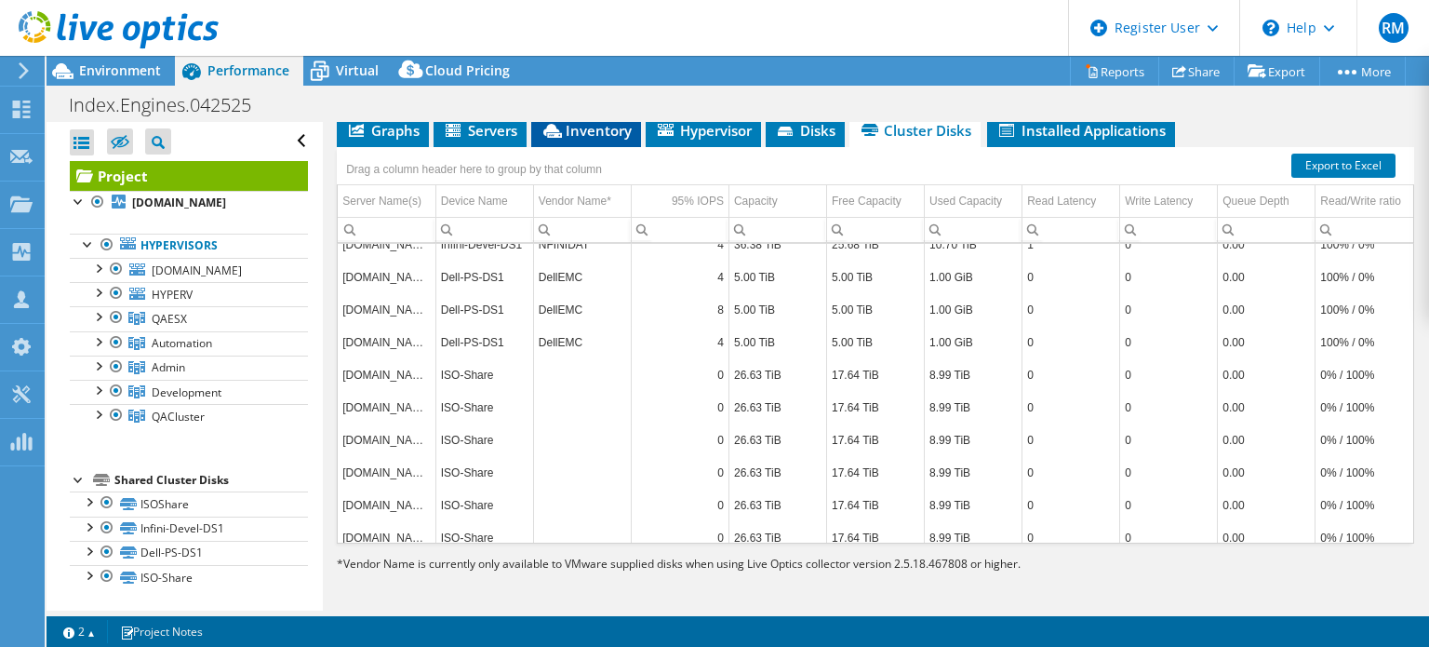
click at [577, 136] on span "Inventory" at bounding box center [585, 130] width 91 height 19
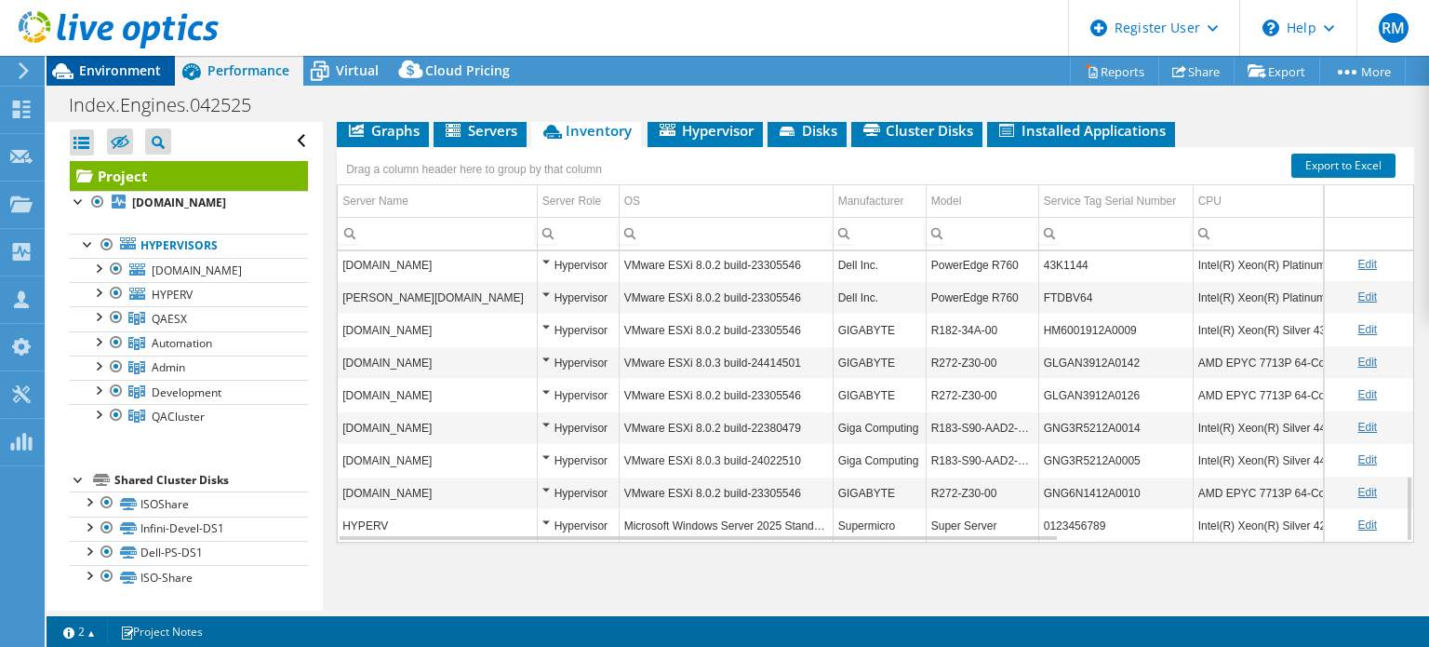
click at [148, 70] on span "Environment" at bounding box center [120, 70] width 82 height 18
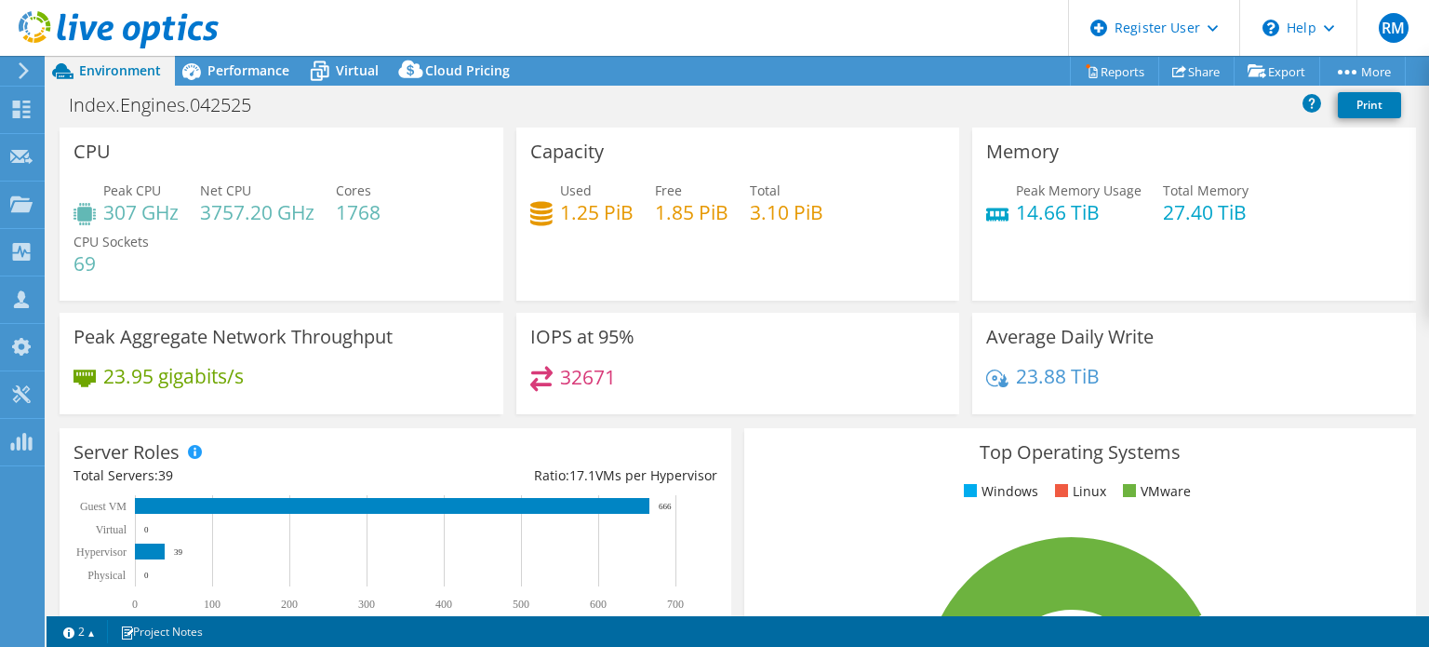
click at [536, 220] on icon at bounding box center [541, 213] width 22 height 27
click at [360, 72] on span "Virtual" at bounding box center [357, 70] width 43 height 18
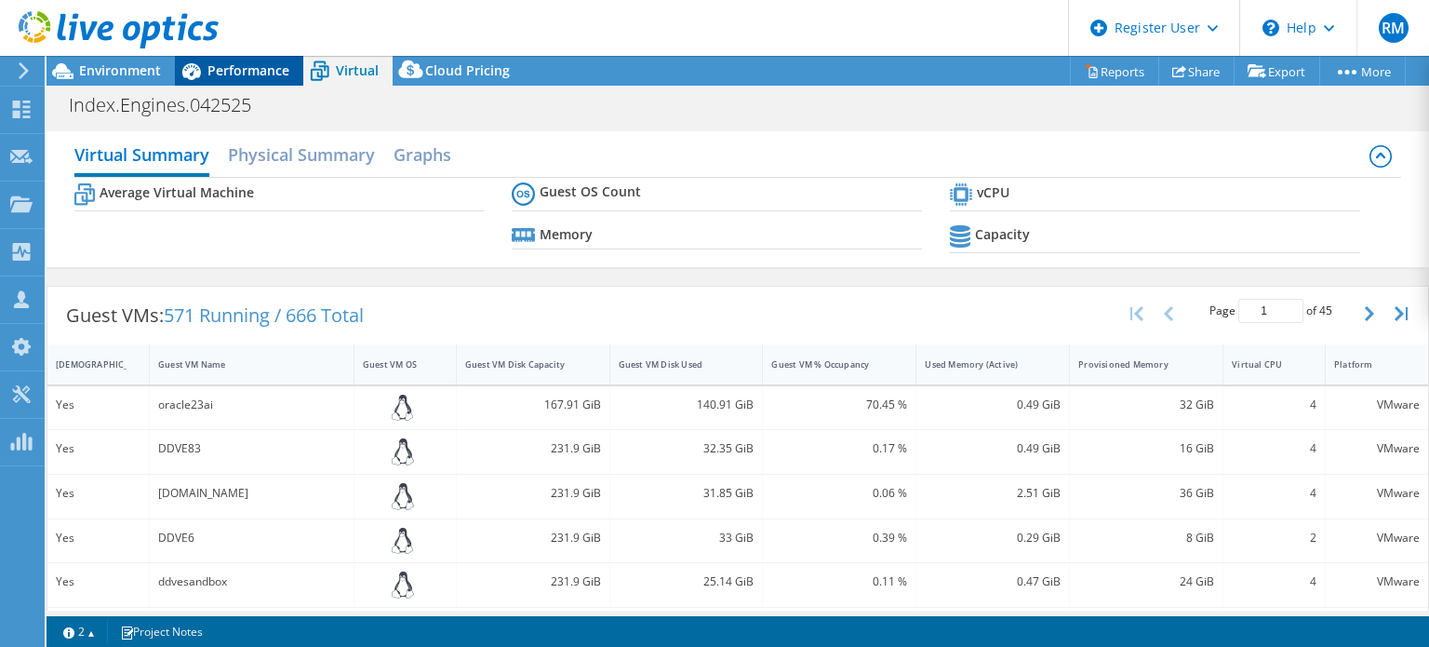
click at [287, 66] on span "Performance" at bounding box center [248, 70] width 82 height 18
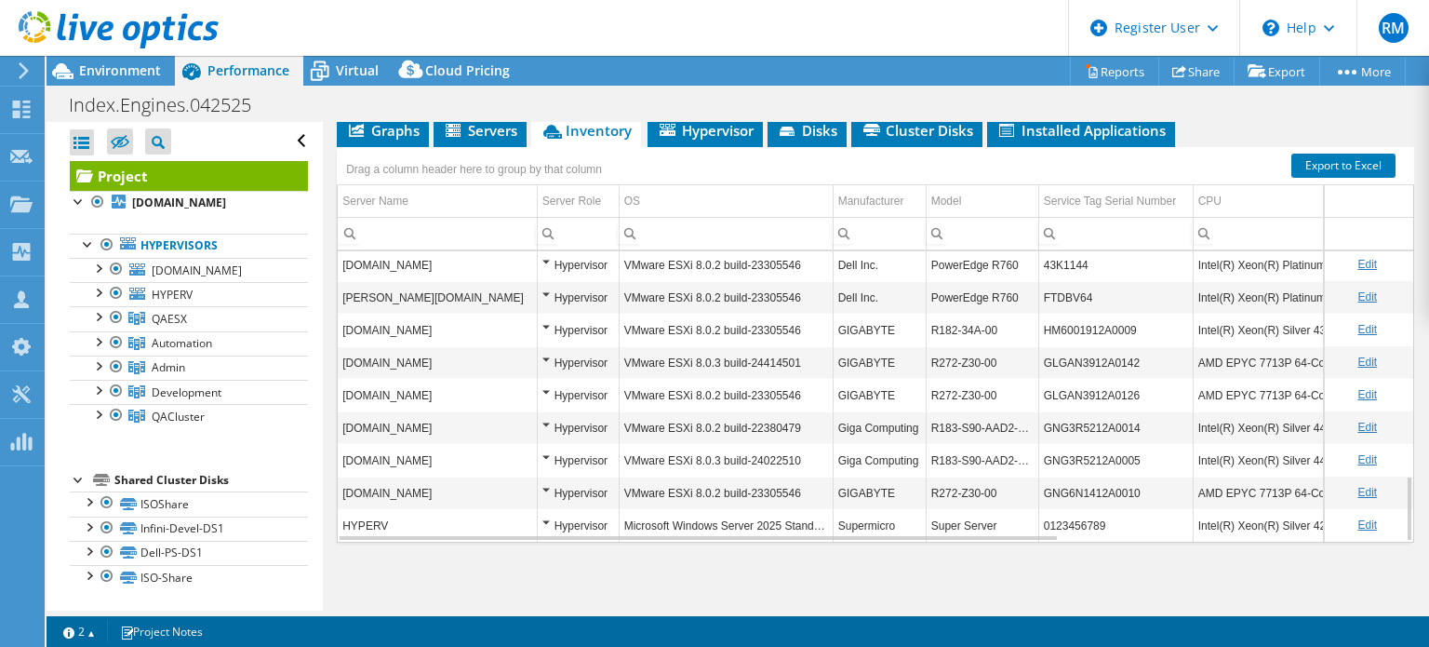
scroll to position [263, 0]
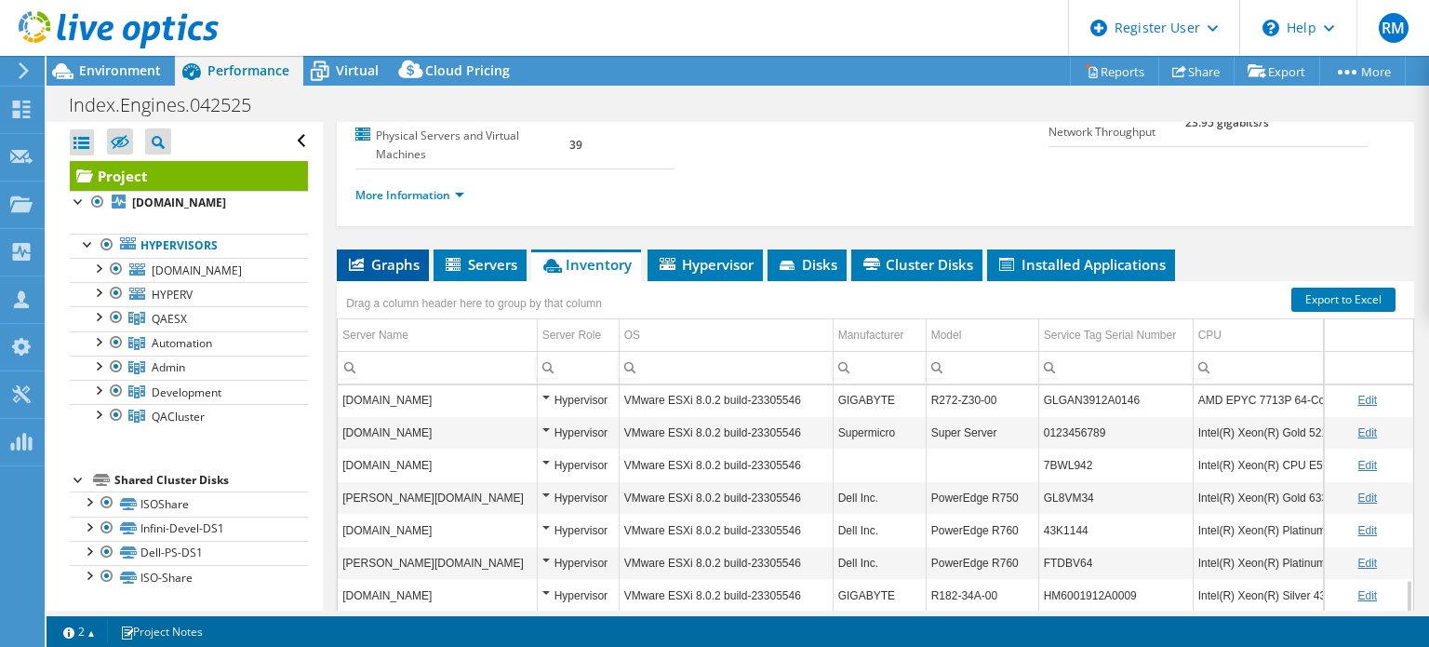
click at [407, 260] on span "Graphs" at bounding box center [382, 264] width 73 height 19
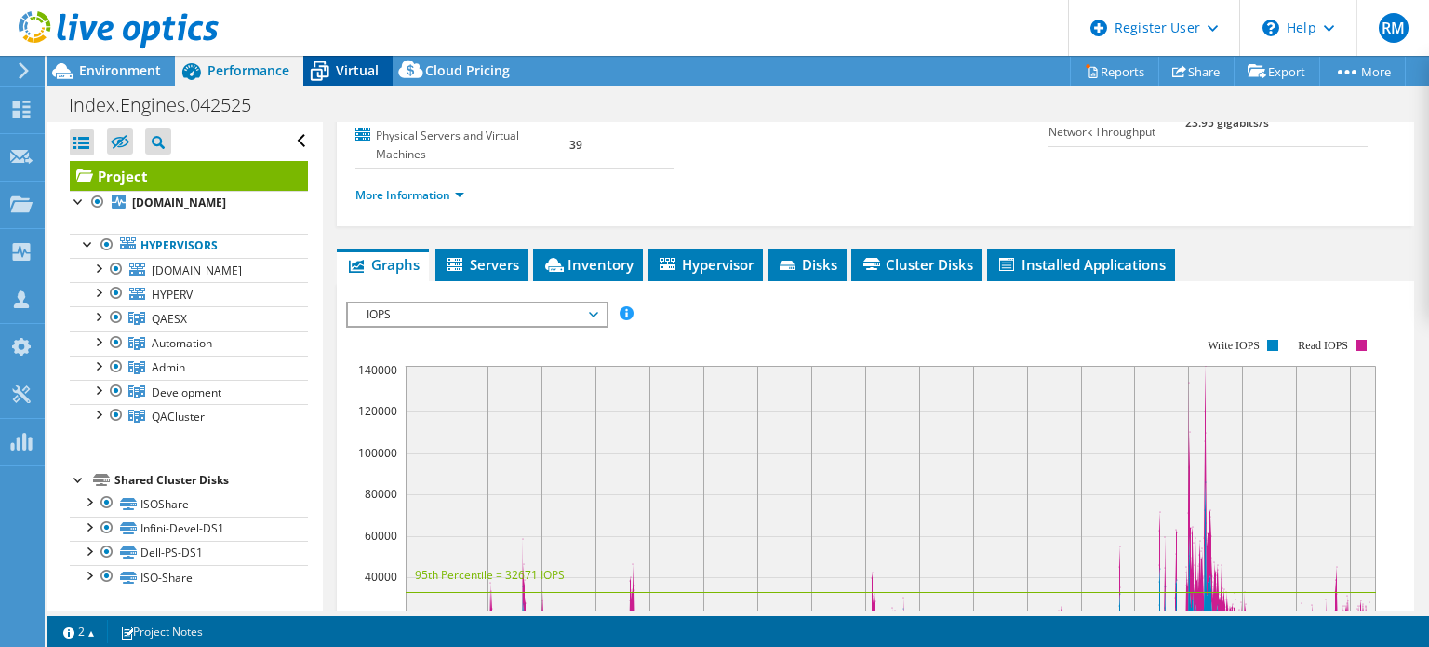
click at [342, 81] on div "Virtual" at bounding box center [347, 71] width 89 height 30
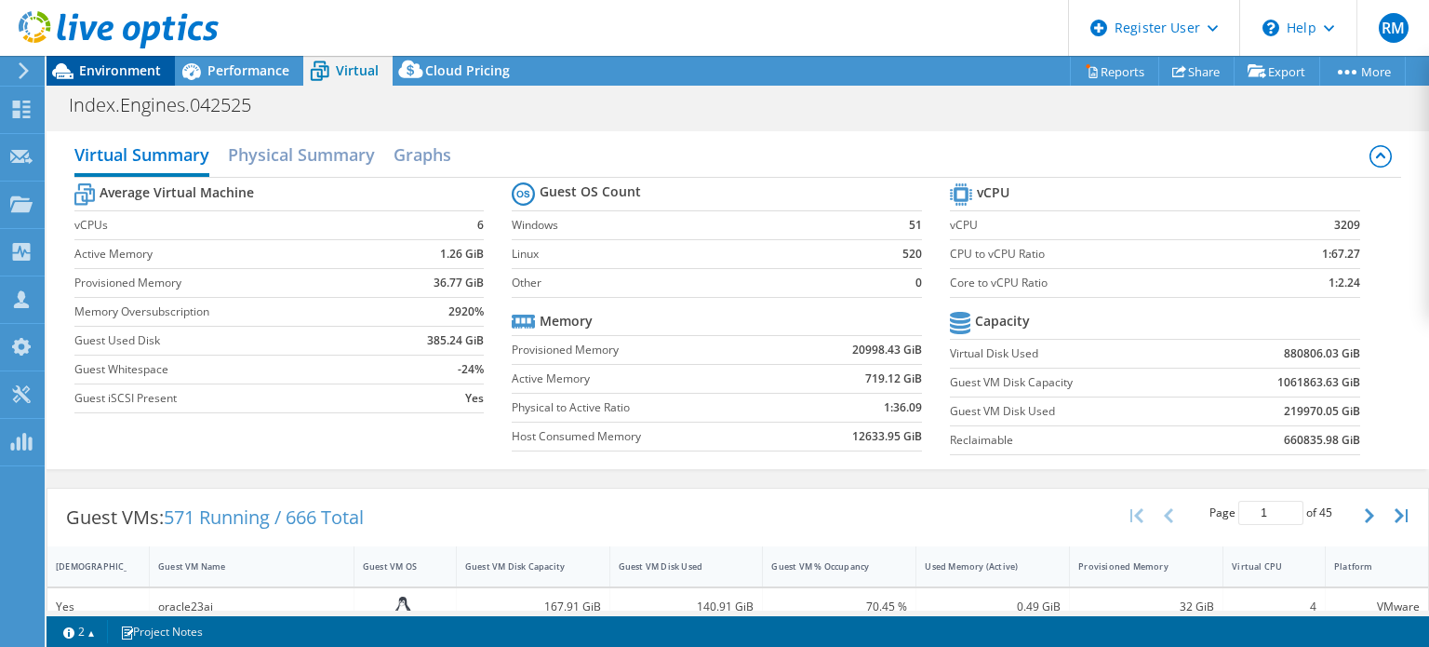
click at [113, 63] on span "Environment" at bounding box center [120, 70] width 82 height 18
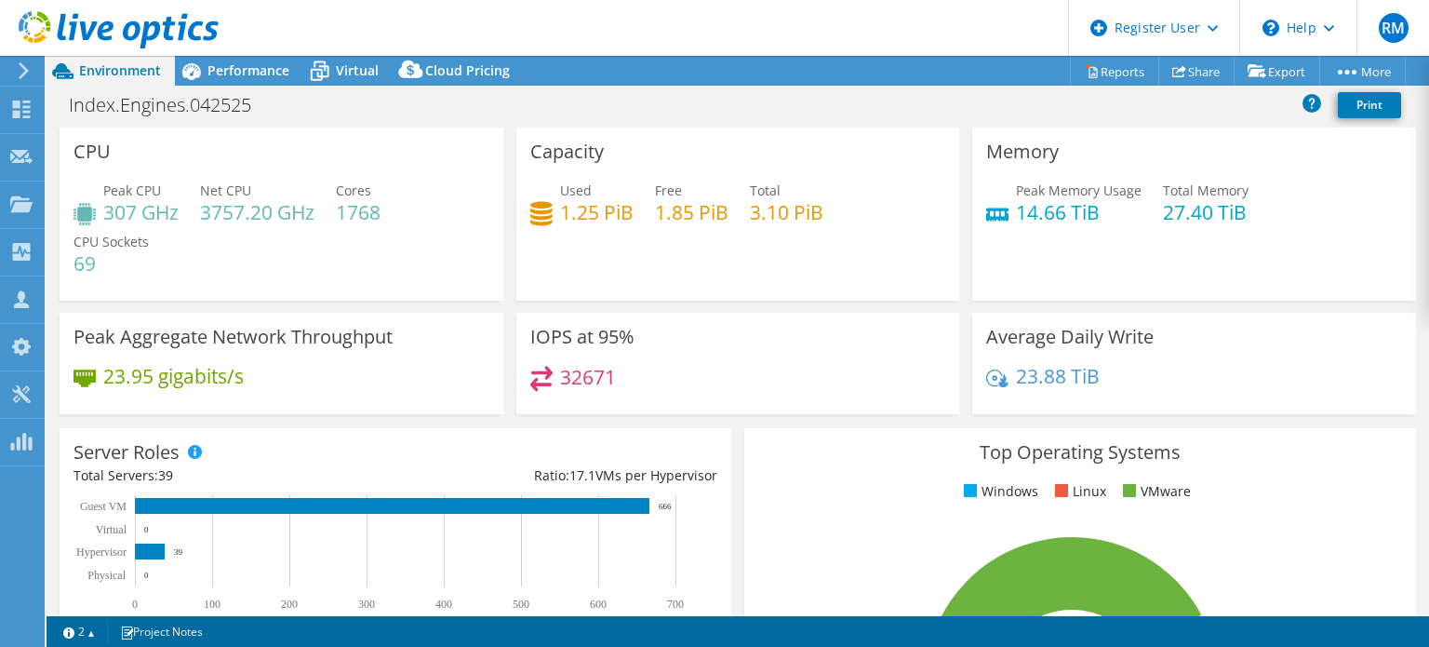
click at [565, 38] on header "RM Dell User [PERSON_NAME] [PERSON_NAME][EMAIL_ADDRESS][PERSON_NAME][DOMAIN_NAM…" at bounding box center [714, 28] width 1429 height 56
click at [271, 64] on span "Performance" at bounding box center [248, 70] width 82 height 18
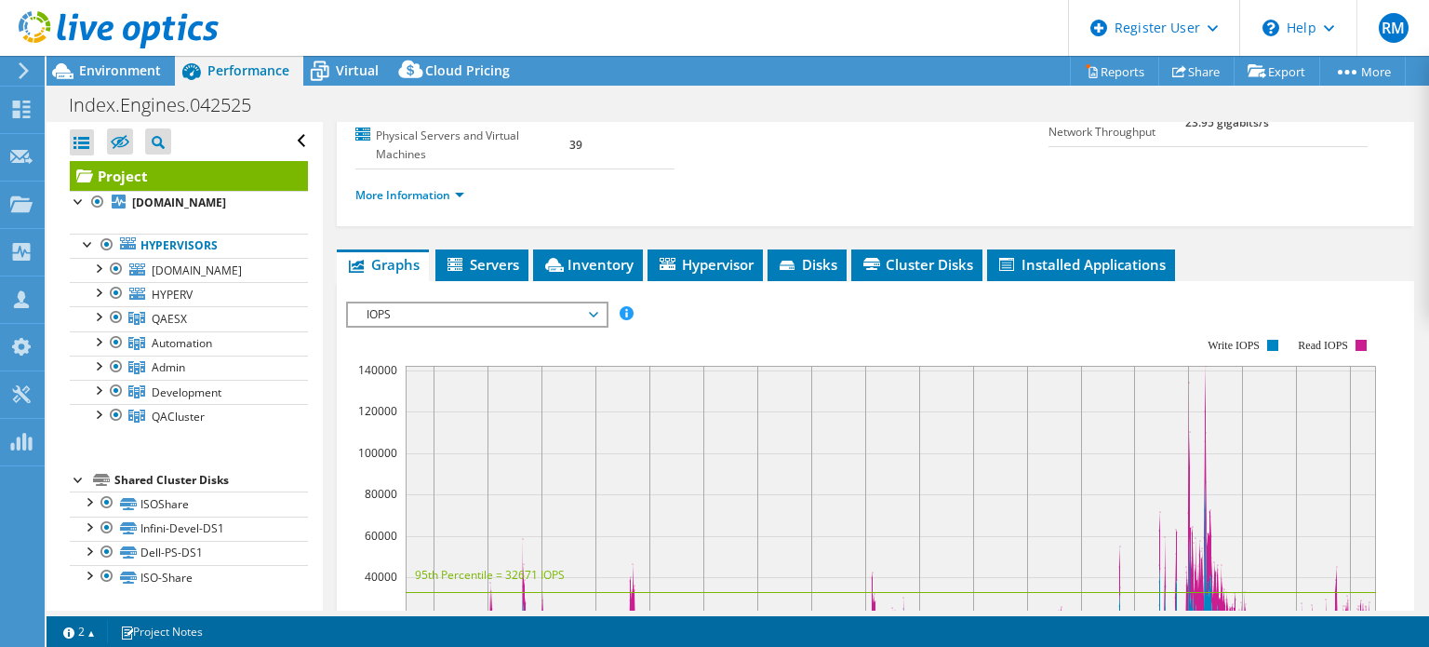
scroll to position [346, 0]
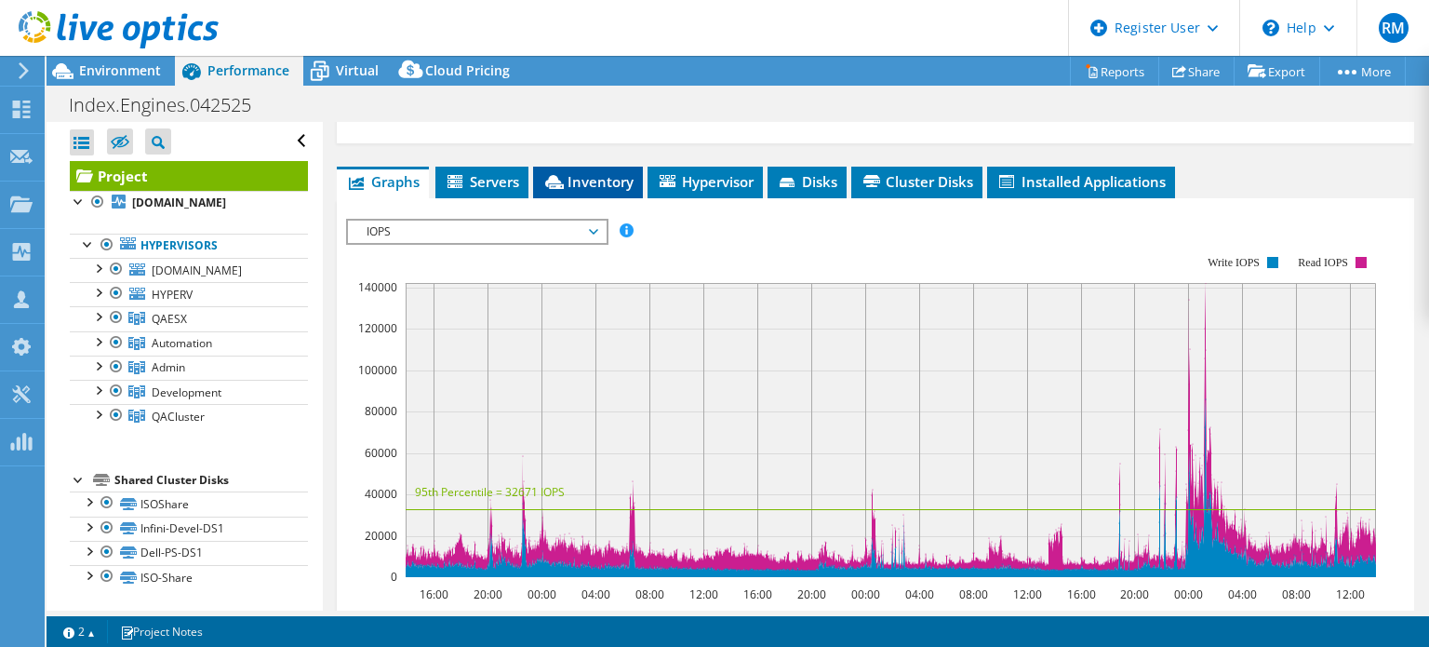
click at [576, 190] on li "Inventory" at bounding box center [588, 183] width 110 height 32
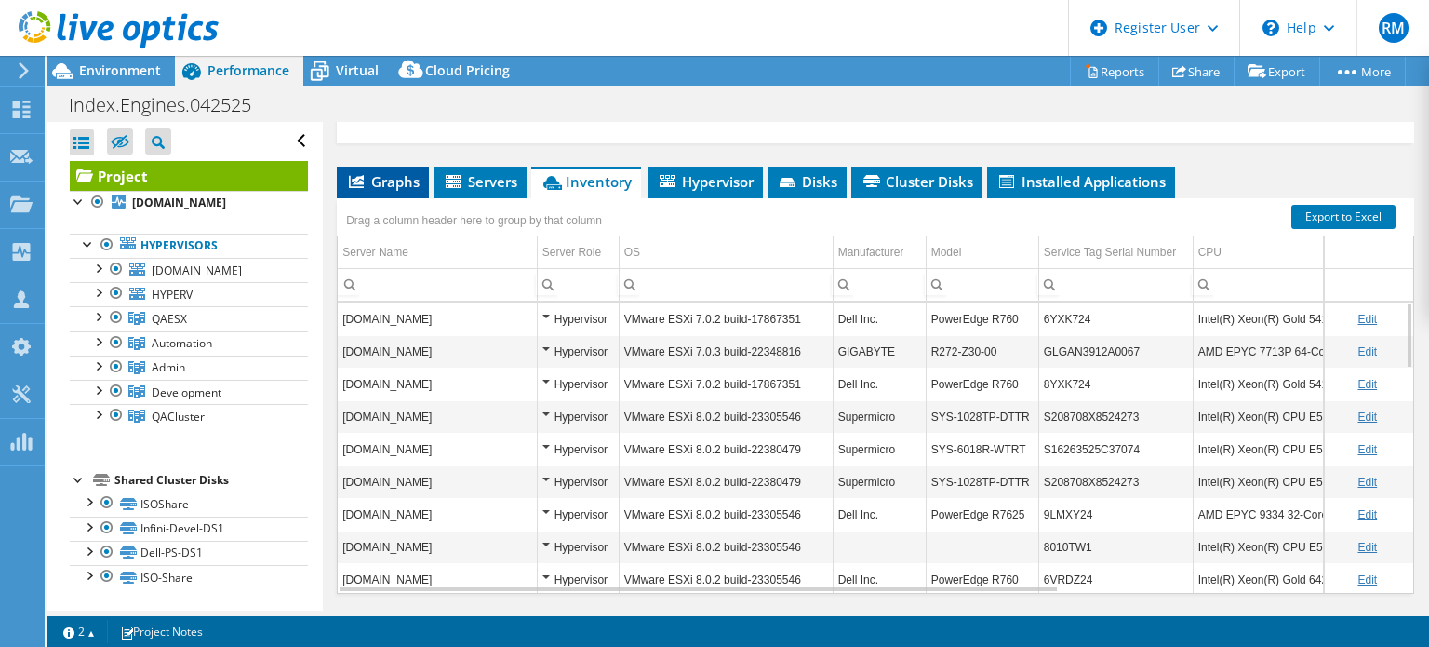
click at [385, 193] on li "Graphs" at bounding box center [383, 183] width 92 height 32
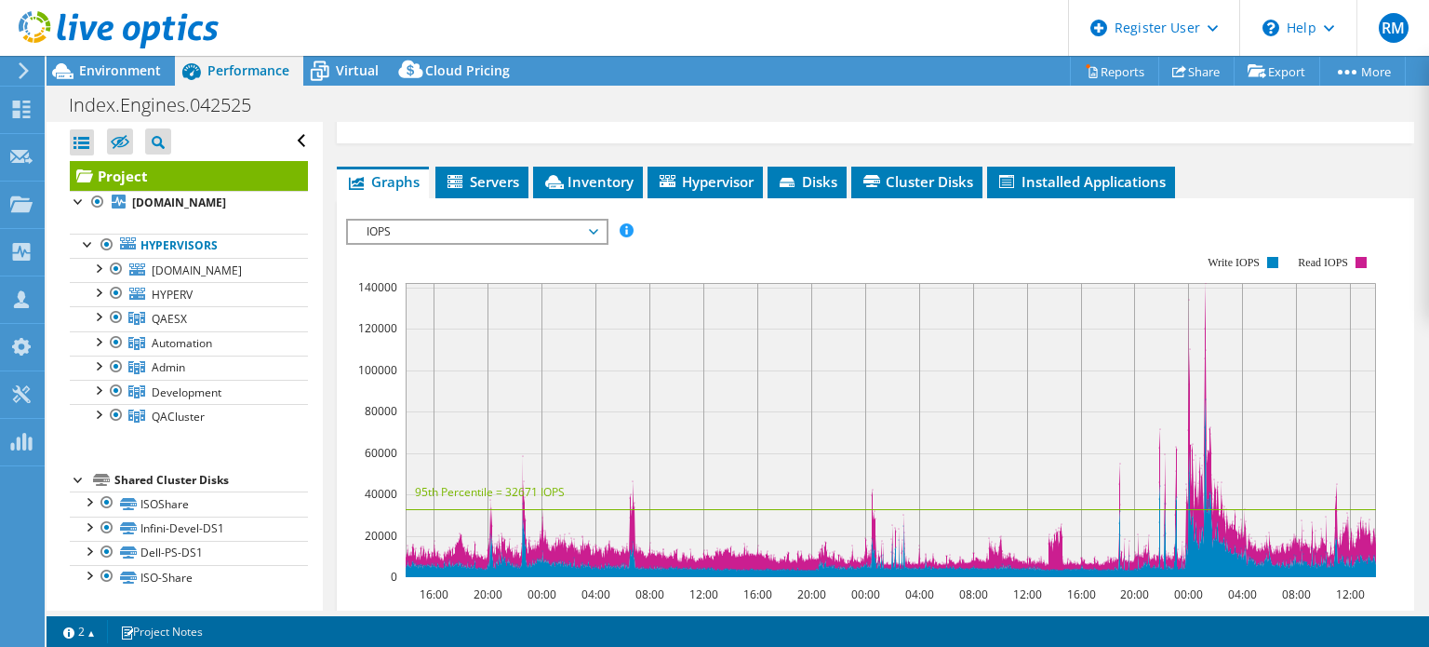
click at [465, 239] on div "IOPS IOPS Disk Throughput IO Size Latency Queue Depth CPU Percentage Memory Pag…" at bounding box center [477, 232] width 262 height 26
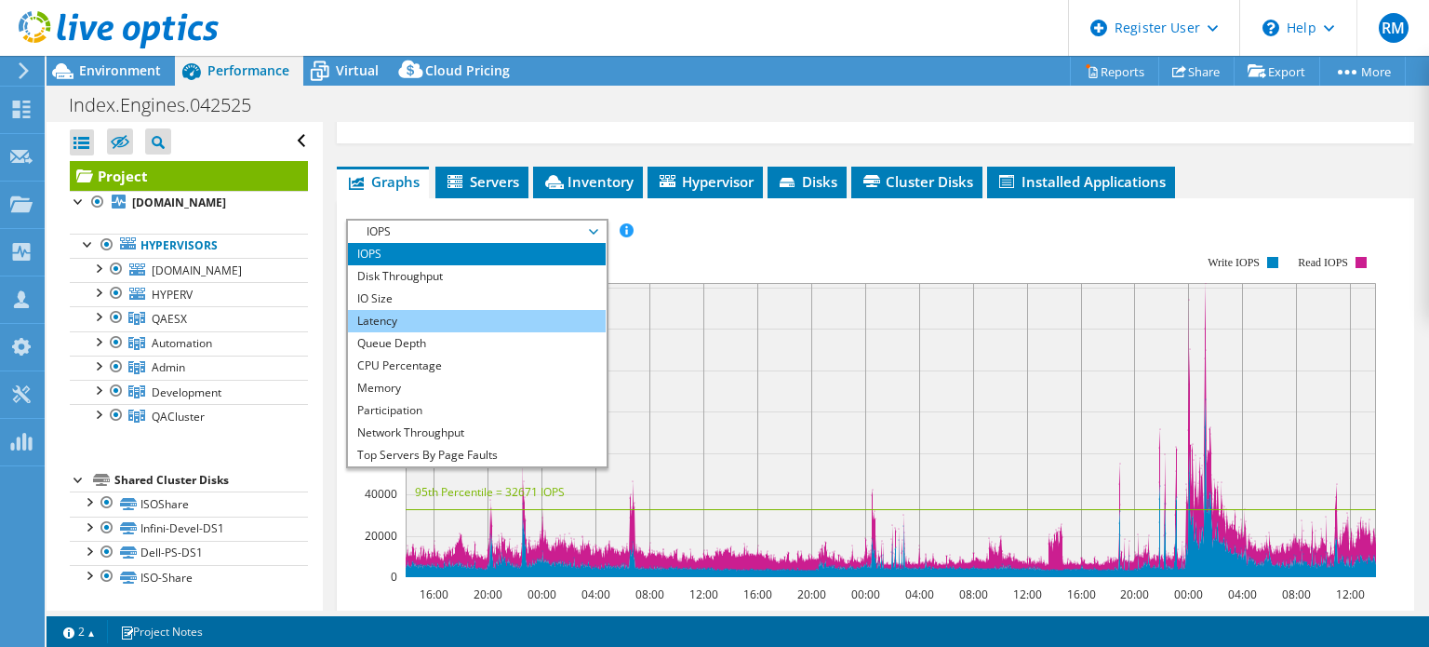
click at [450, 323] on li "Latency" at bounding box center [477, 321] width 258 height 22
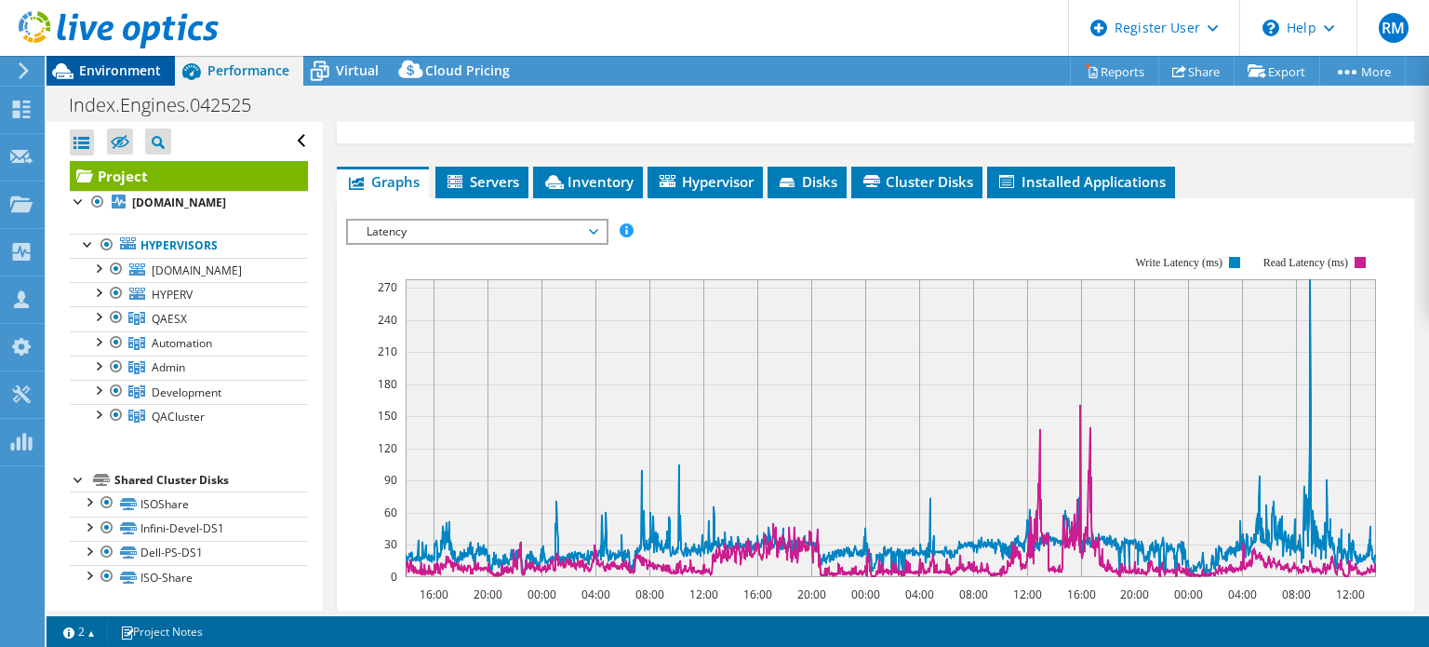
click at [157, 65] on span "Environment" at bounding box center [120, 70] width 82 height 18
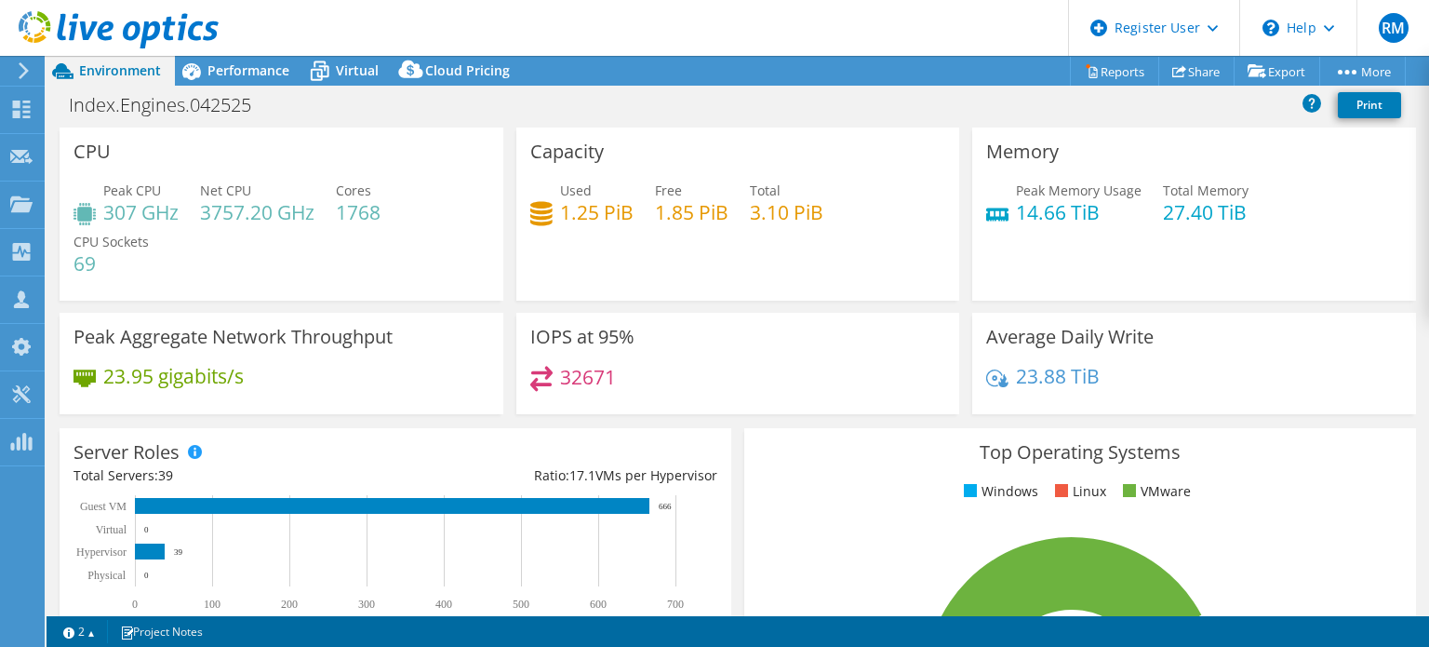
click at [695, 122] on div "Index.Engines.042525 Print" at bounding box center [738, 107] width 1382 height 40
click at [290, 74] on div "Performance" at bounding box center [239, 71] width 128 height 30
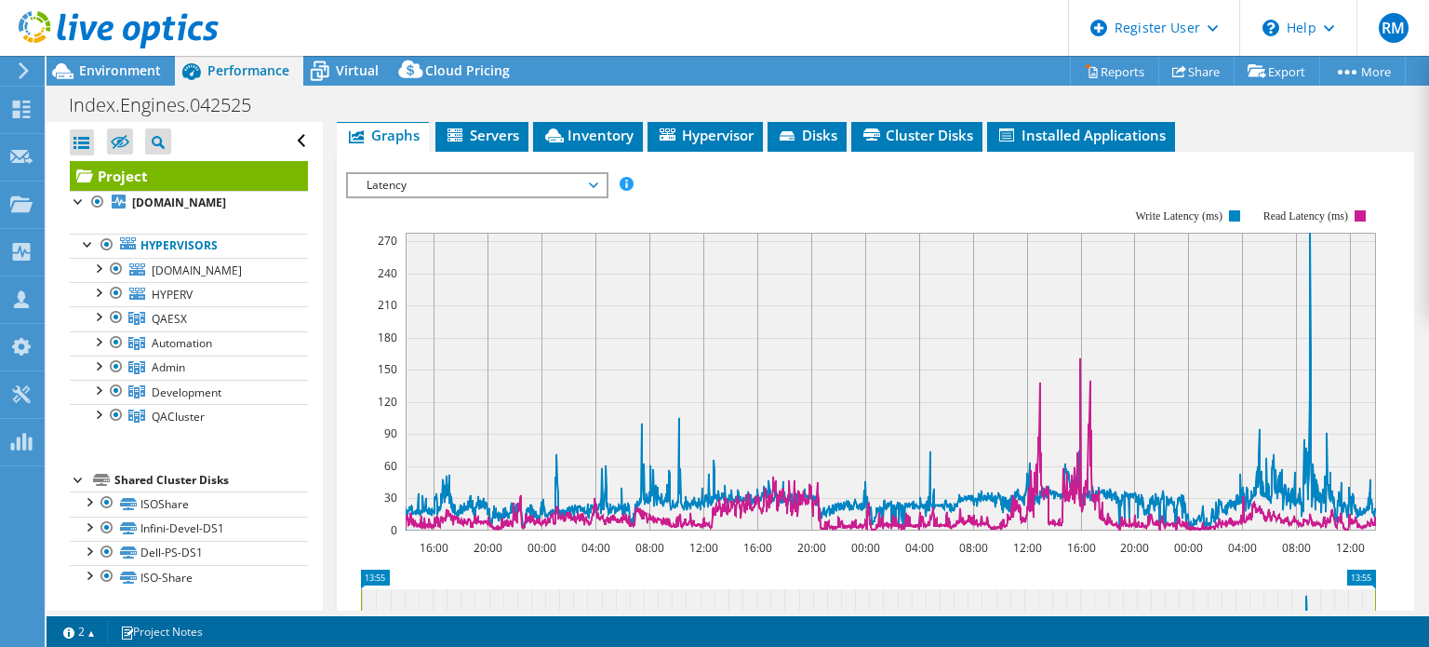
scroll to position [394, 0]
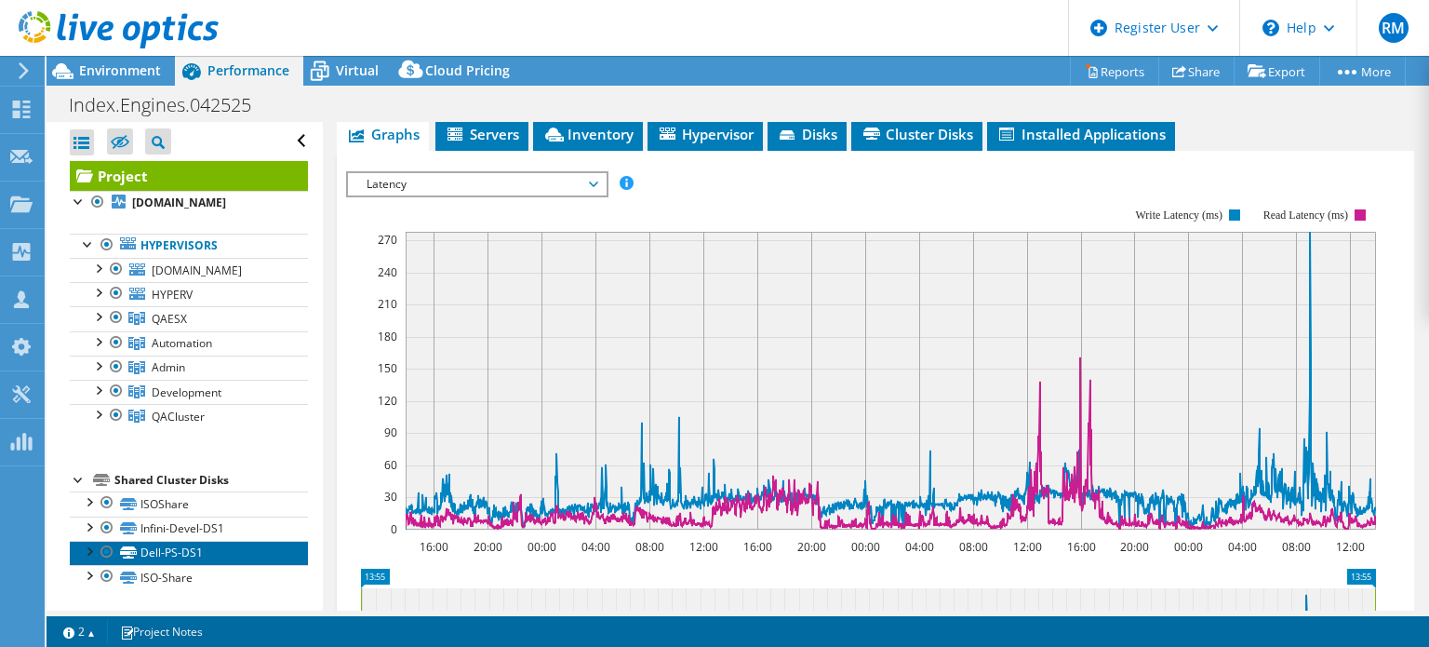
click at [247, 546] on link "Dell-PS-DS1" at bounding box center [189, 552] width 238 height 24
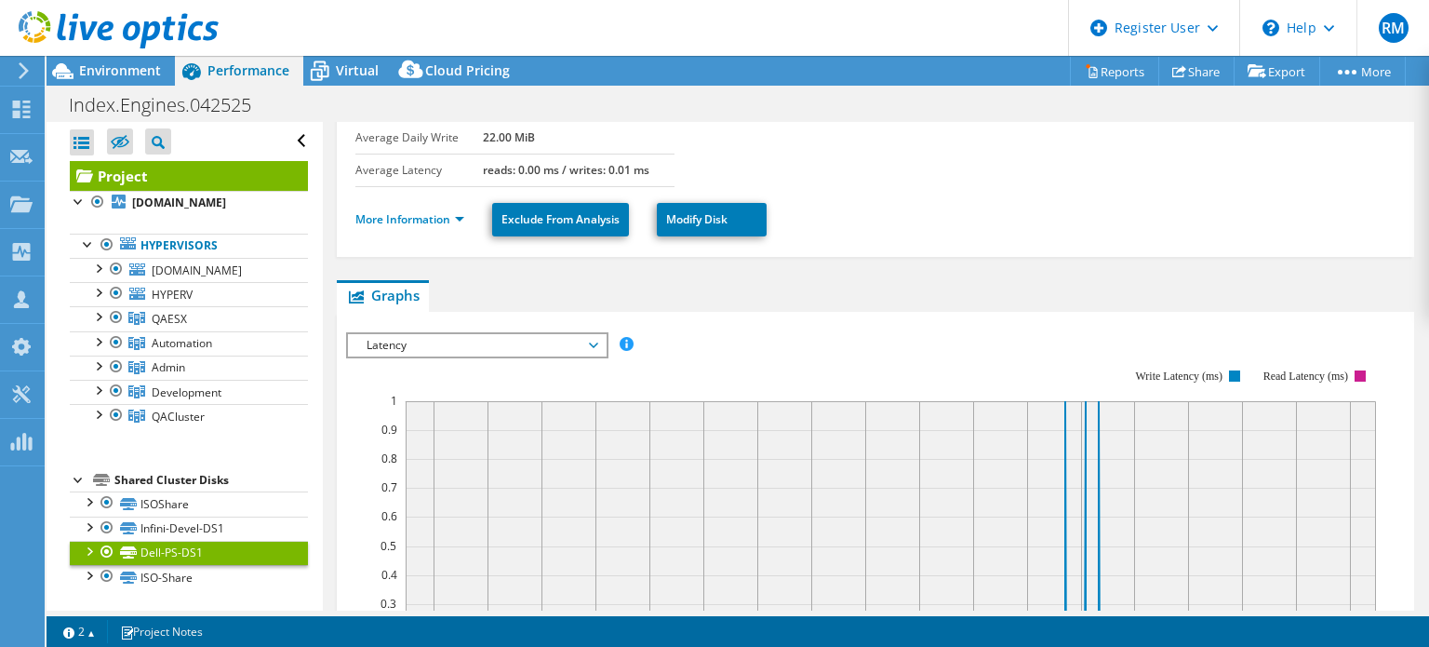
scroll to position [0, 0]
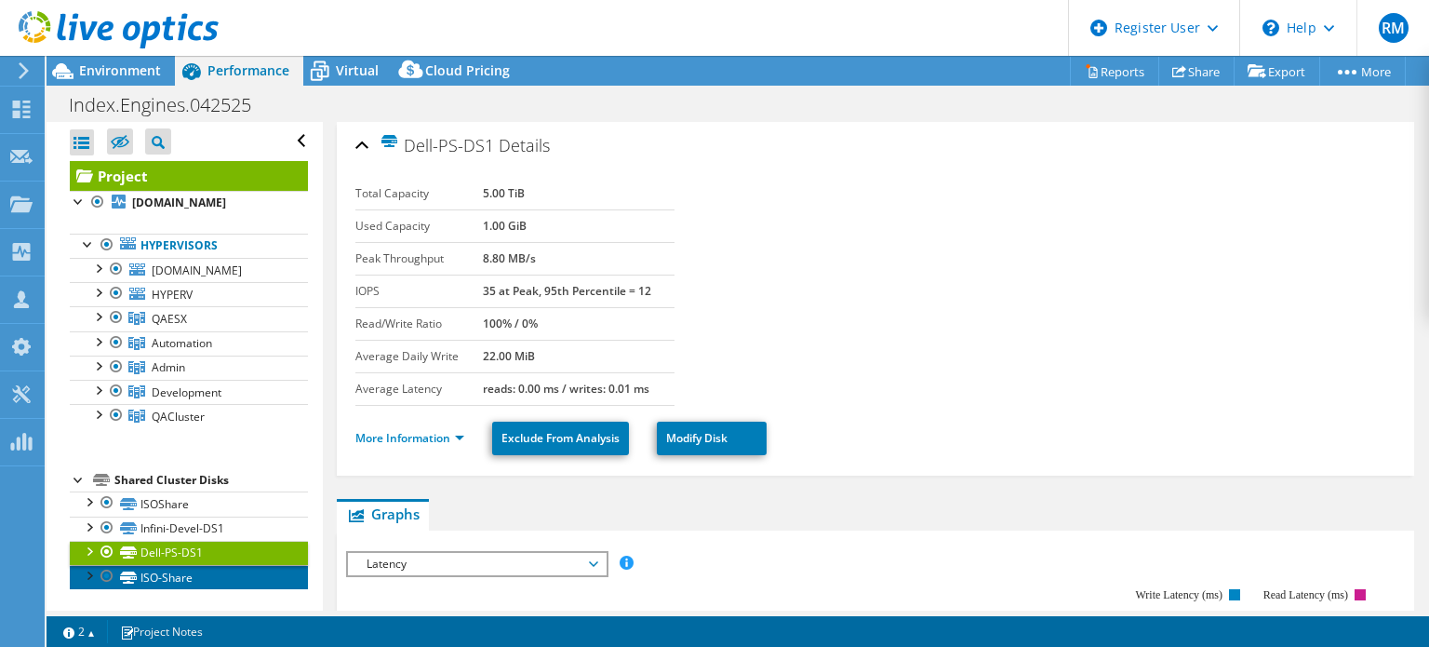
click at [222, 570] on link "ISO-Share" at bounding box center [189, 577] width 238 height 24
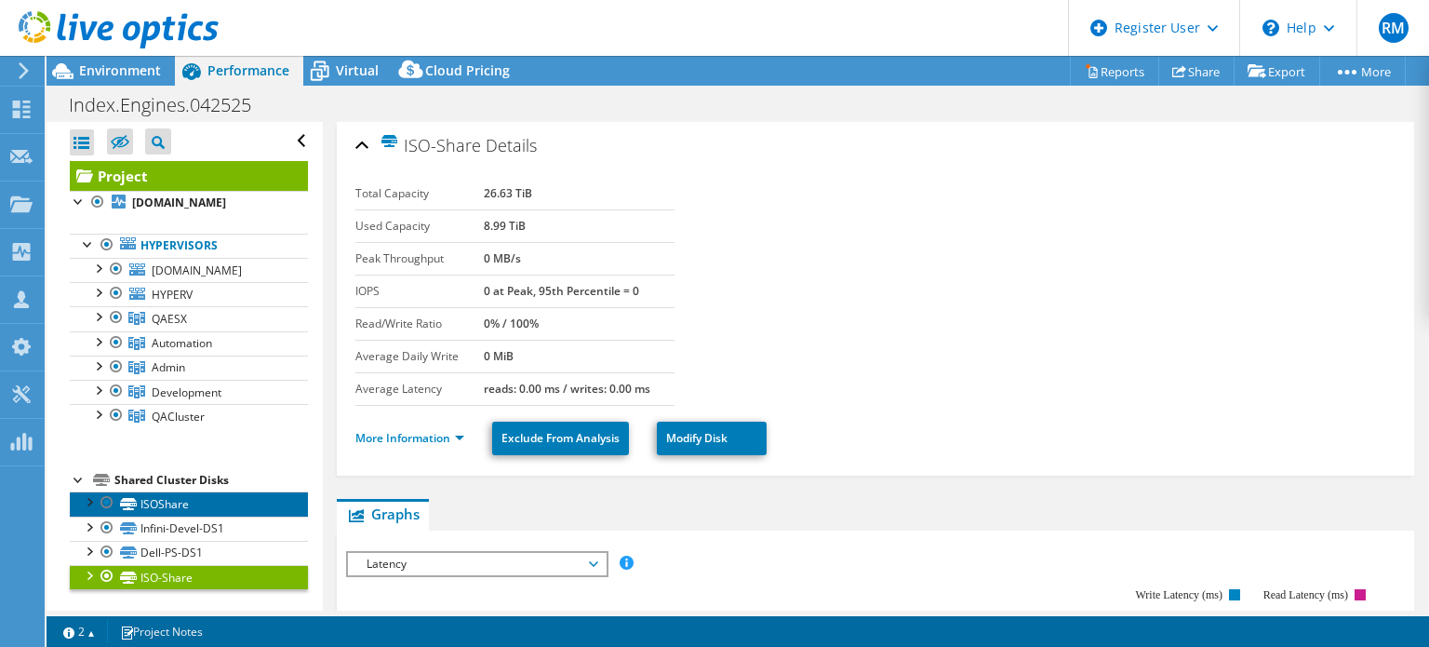
click at [233, 494] on link "ISOShare" at bounding box center [189, 503] width 238 height 24
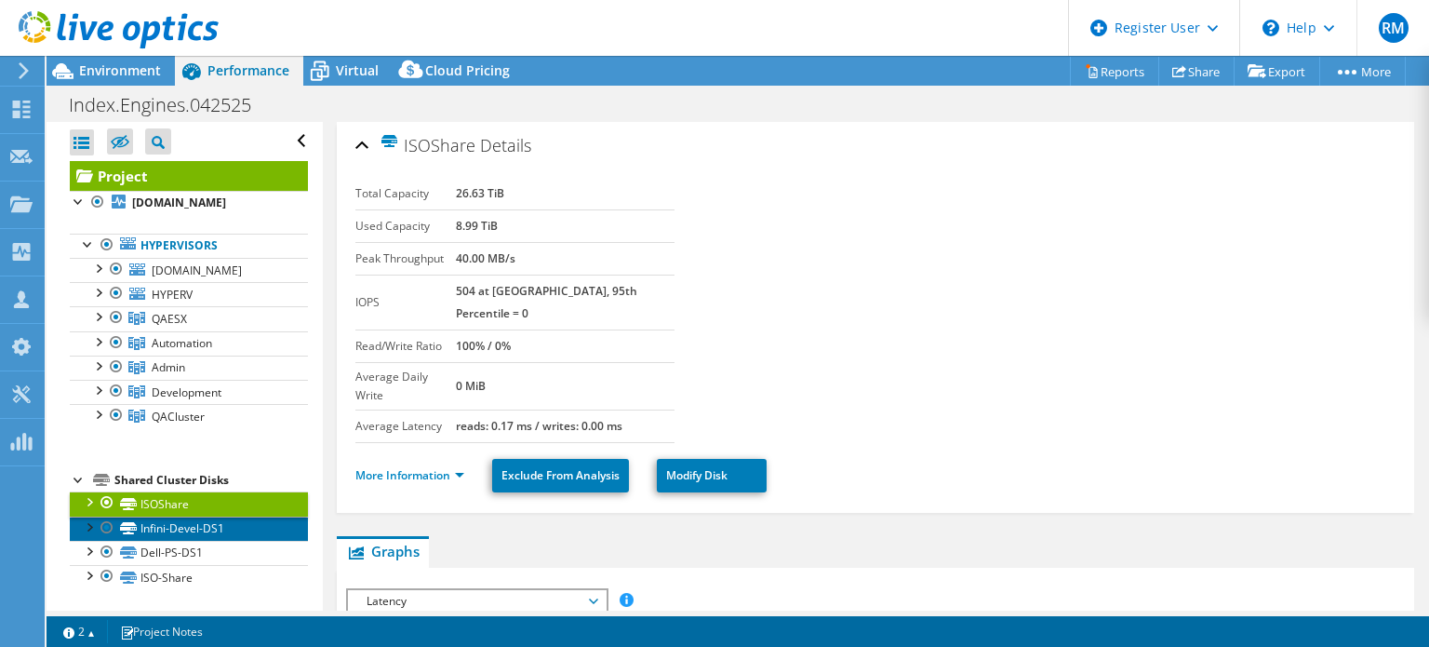
click at [244, 531] on link "Infini-Devel-DS1" at bounding box center [189, 528] width 238 height 24
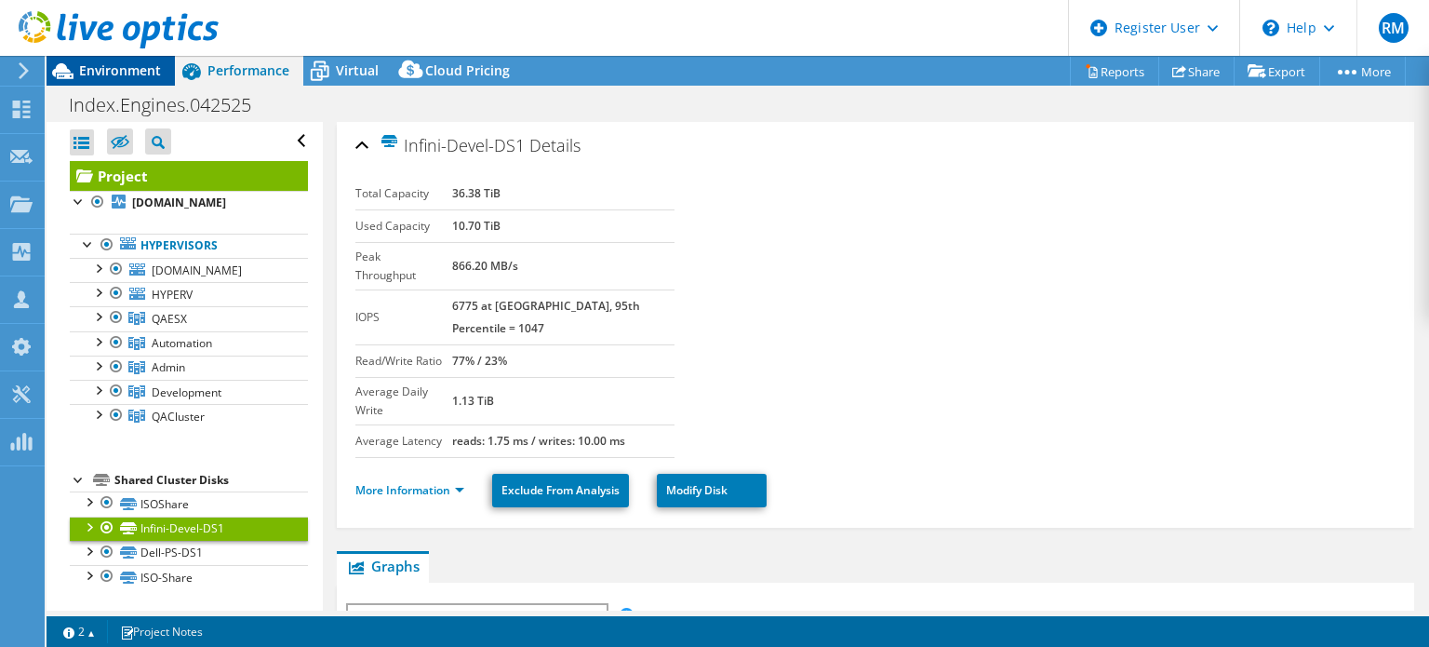
click at [135, 75] on span "Environment" at bounding box center [120, 70] width 82 height 18
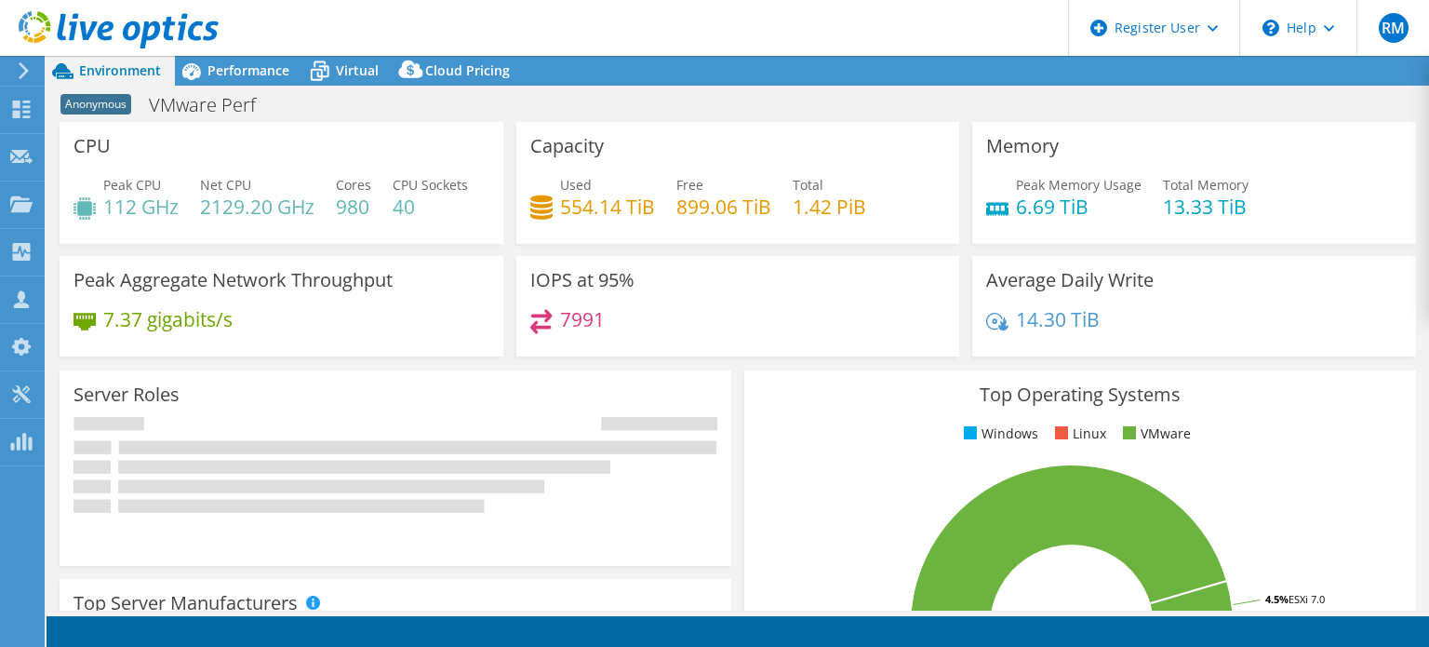
select select "USEast"
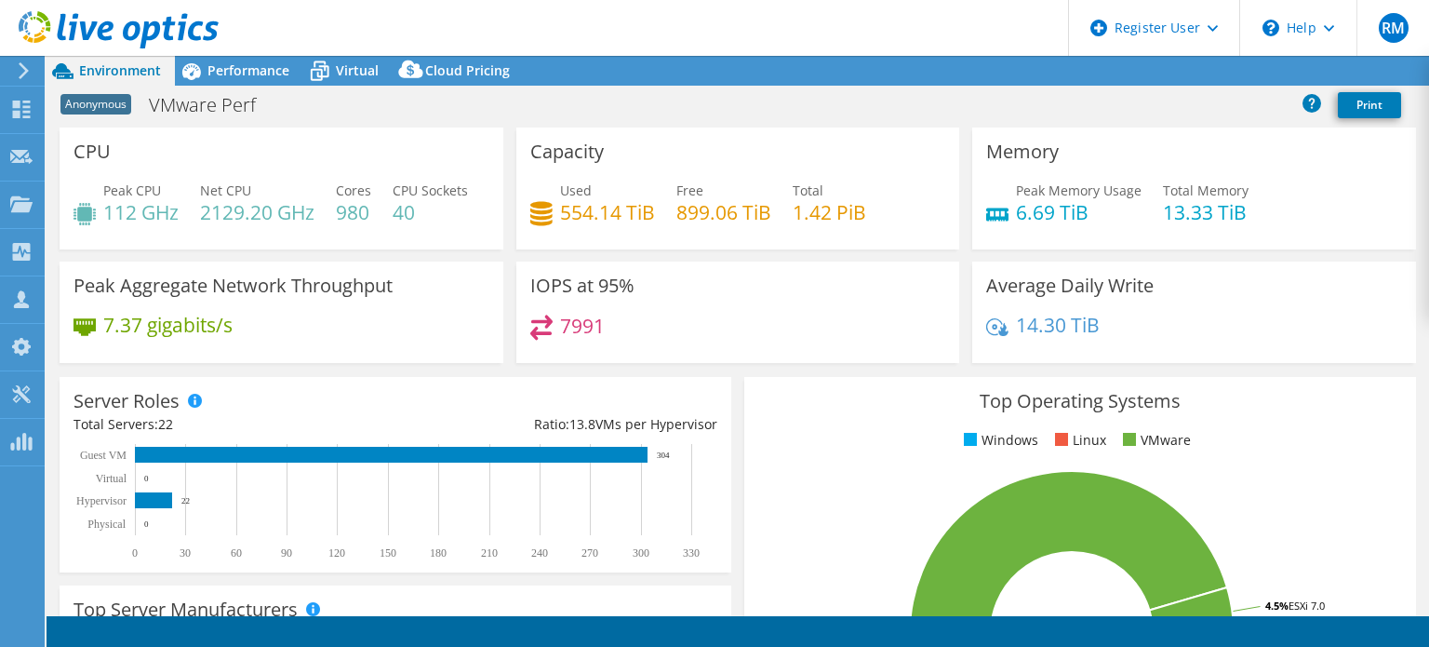
select select "USEast"
select select "USD"
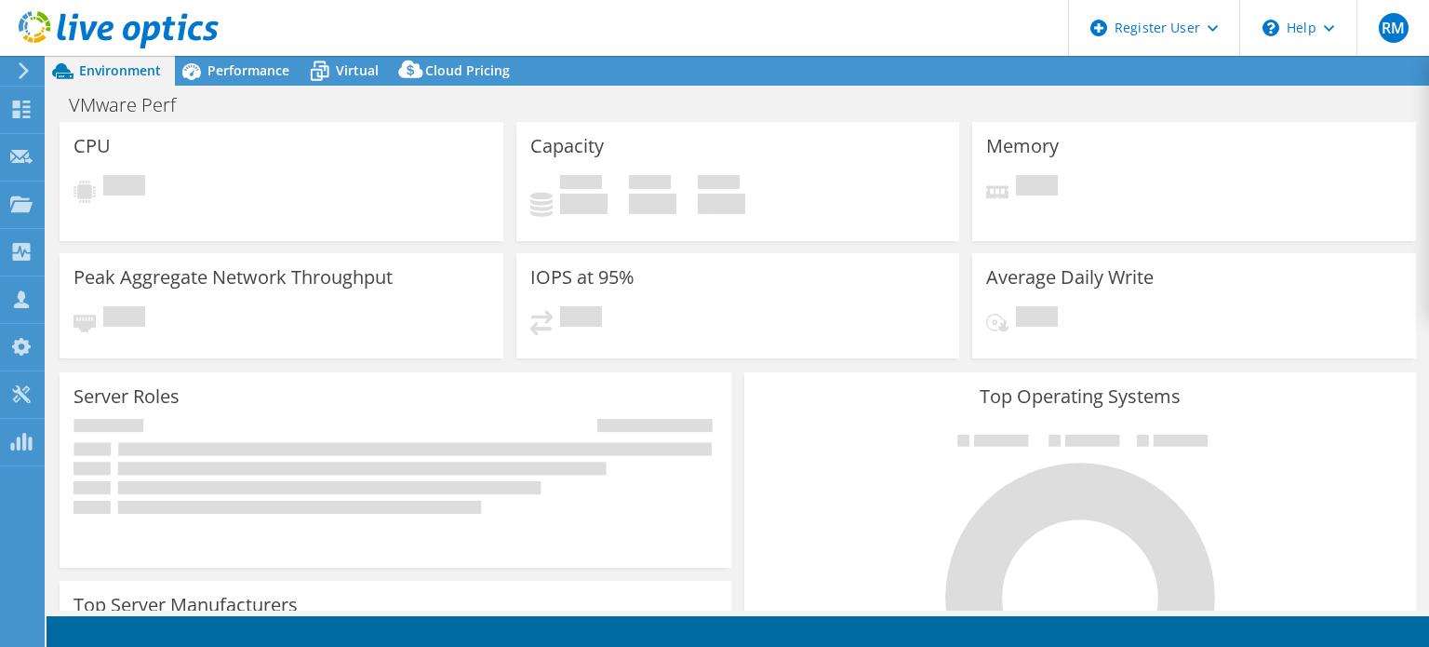
select select "USD"
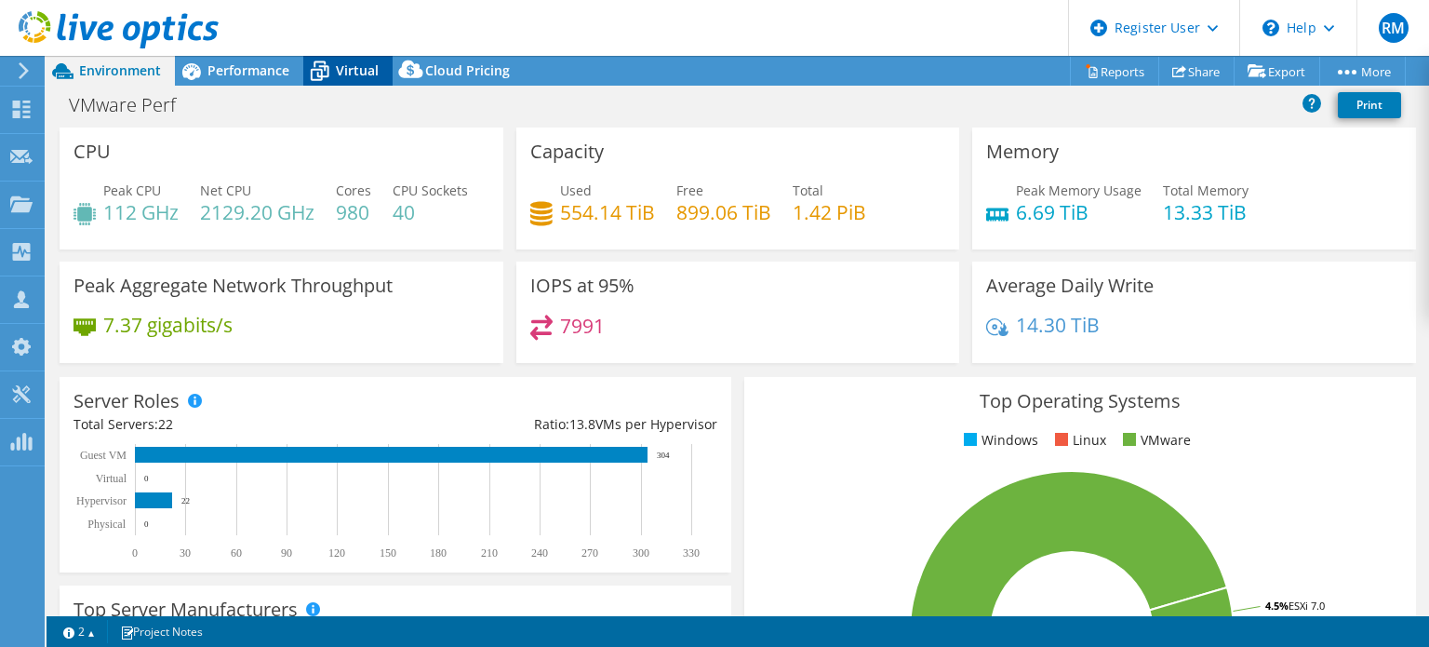
click at [342, 83] on div "Virtual" at bounding box center [347, 71] width 89 height 30
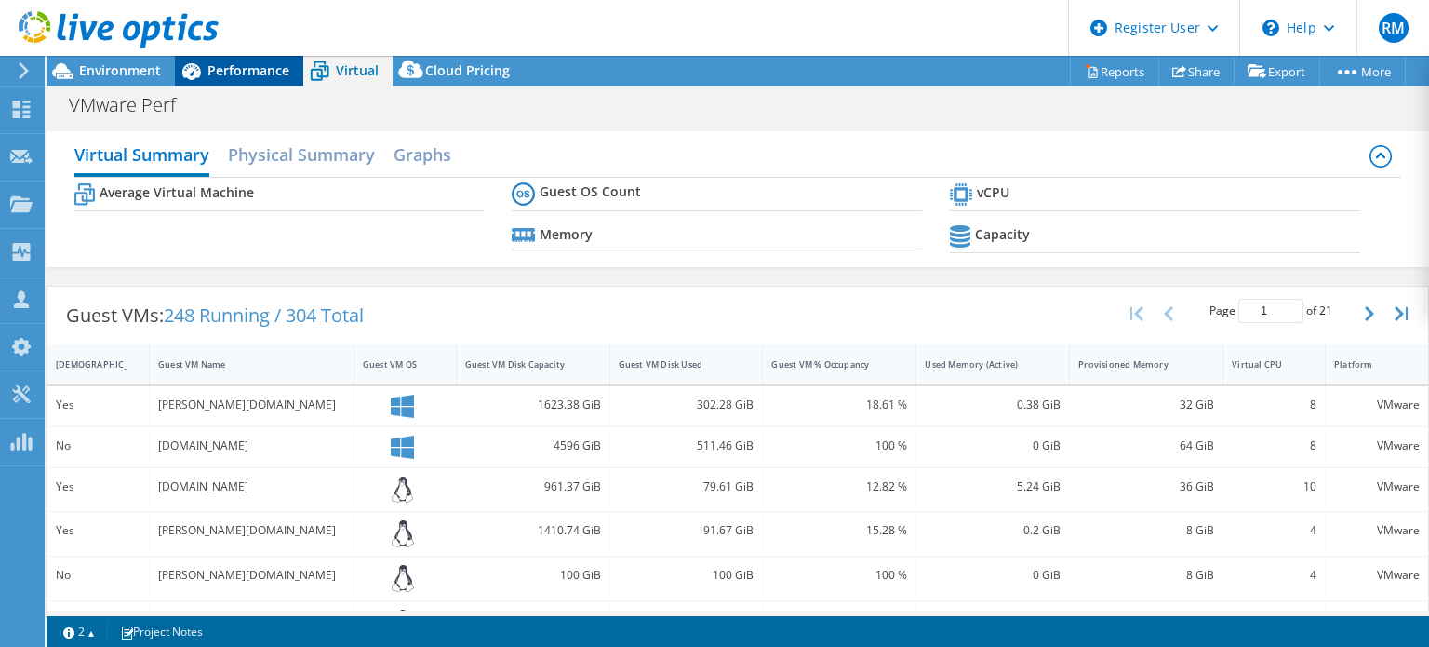
click at [274, 71] on span "Performance" at bounding box center [248, 70] width 82 height 18
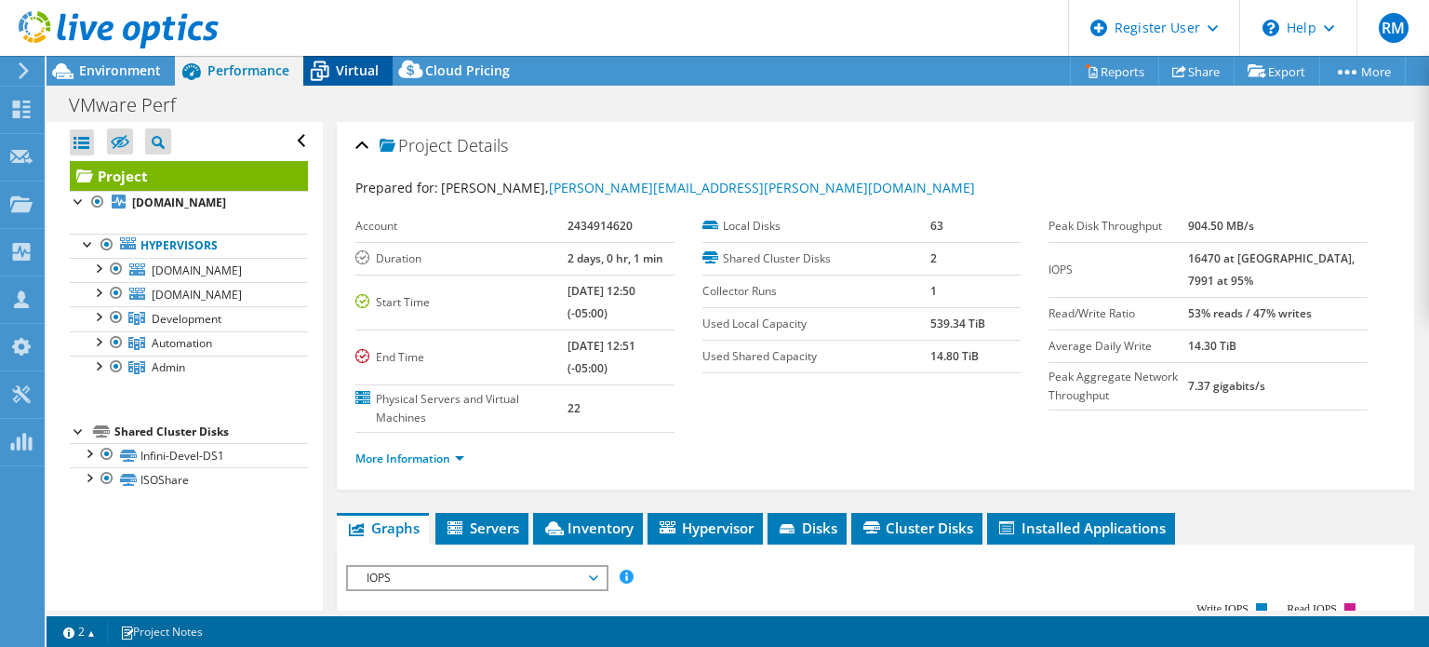
click at [363, 64] on span "Virtual" at bounding box center [357, 70] width 43 height 18
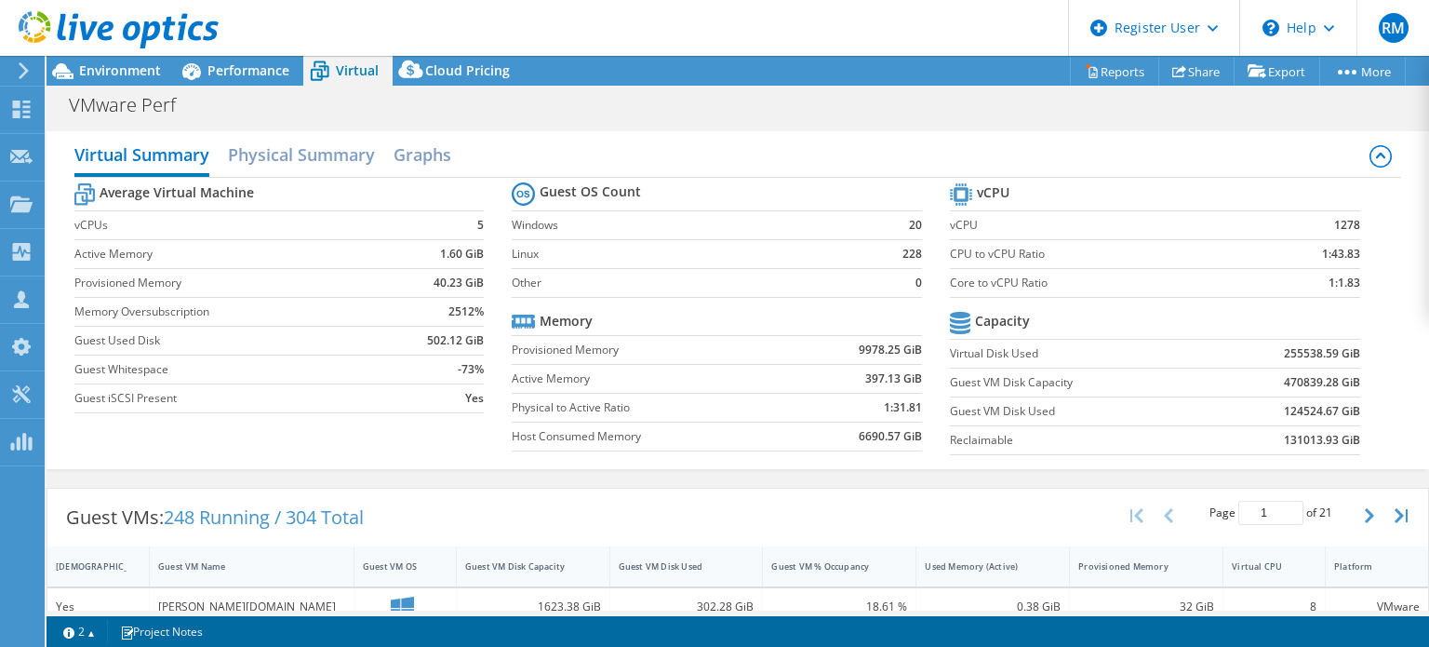
scroll to position [268, 0]
click at [671, 516] on div "Guest VMs: 248 Running / 304 Total Page 1 of 21 5 rows 10 rows 20 rows 25 rows …" at bounding box center [737, 517] width 1381 height 58
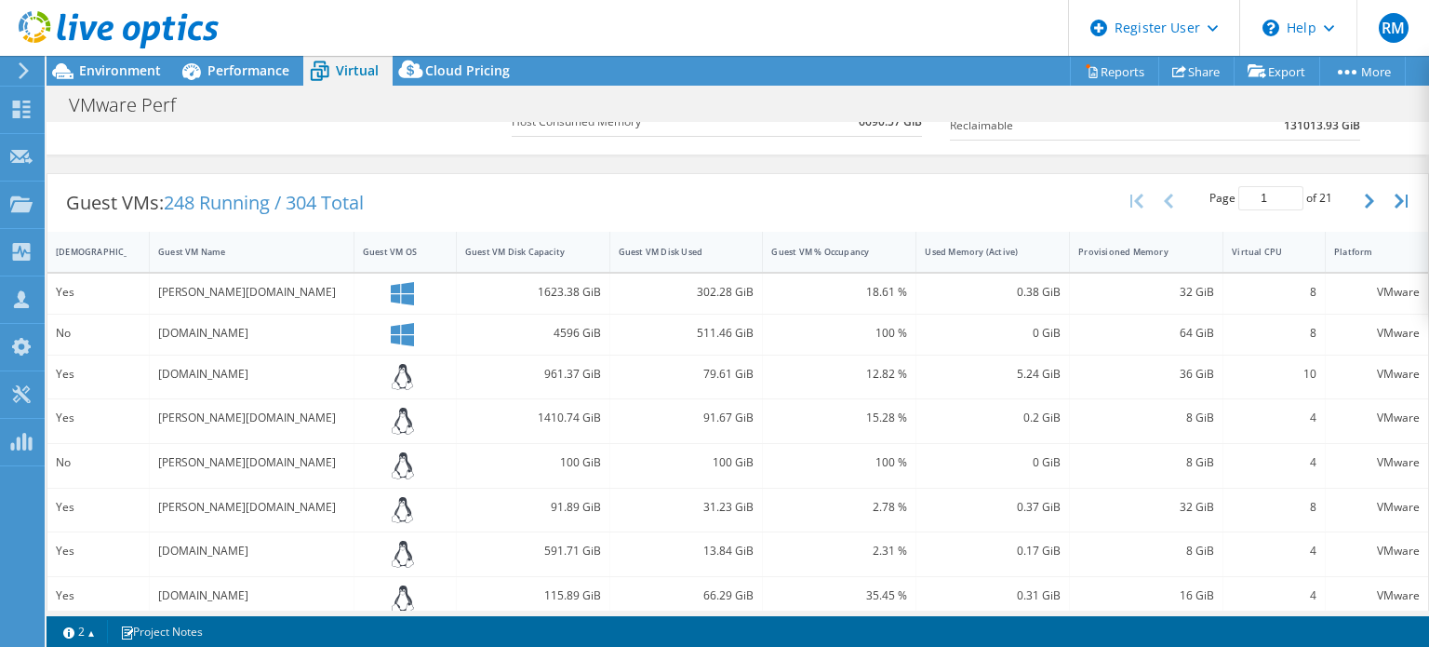
scroll to position [315, 0]
click at [286, 66] on span "Performance" at bounding box center [248, 70] width 82 height 18
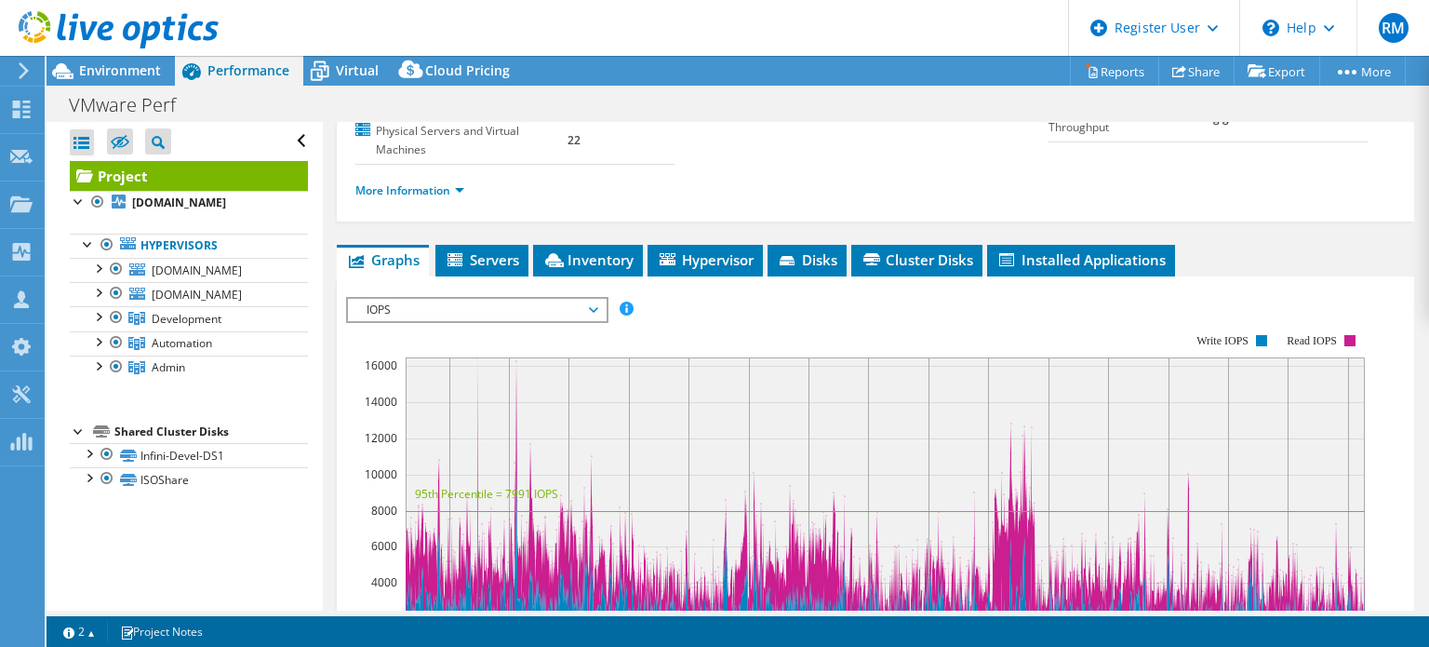
click at [908, 238] on div "Project Details Prepared for: Greg Harvey, greg.harvey@indexengines.com Account…" at bounding box center [875, 457] width 1105 height 1207
click at [900, 267] on li "Cluster Disks" at bounding box center [916, 261] width 131 height 32
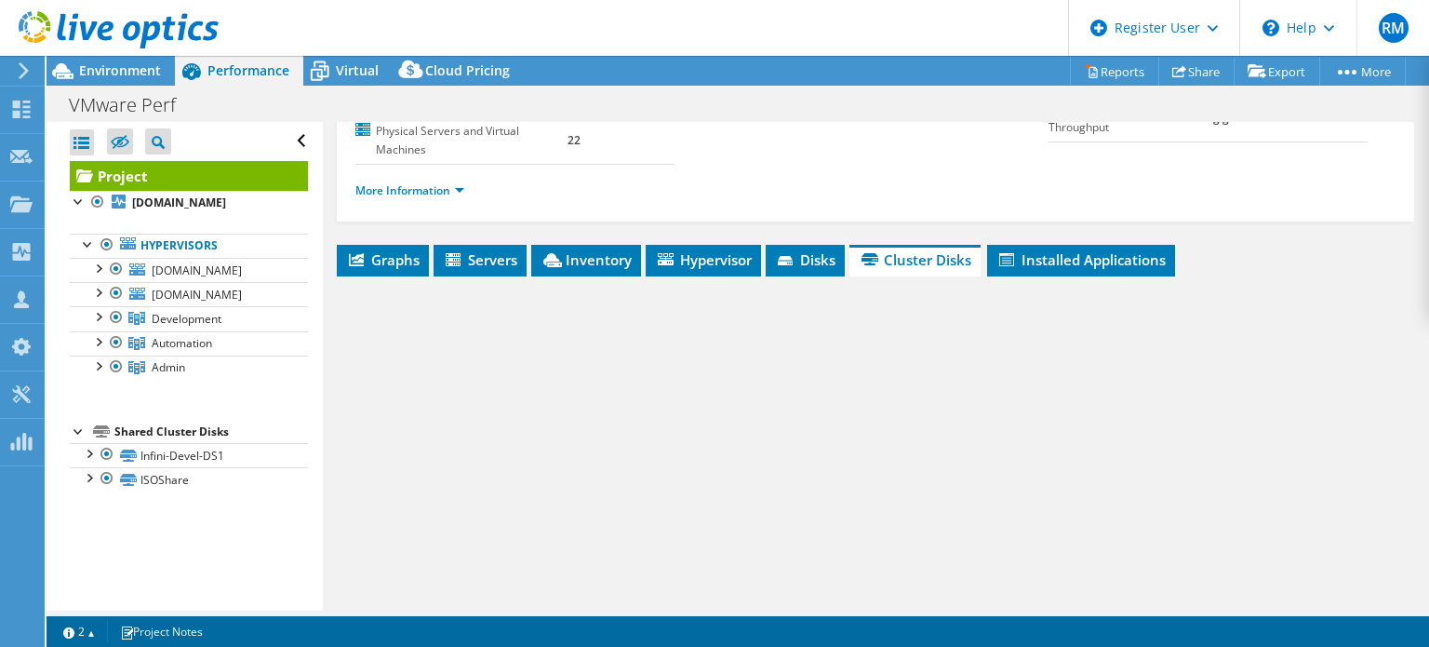
click at [852, 220] on div "Project Details Prepared for: Greg Harvey, greg.harvey@indexengines.com Account…" at bounding box center [875, 298] width 1105 height 888
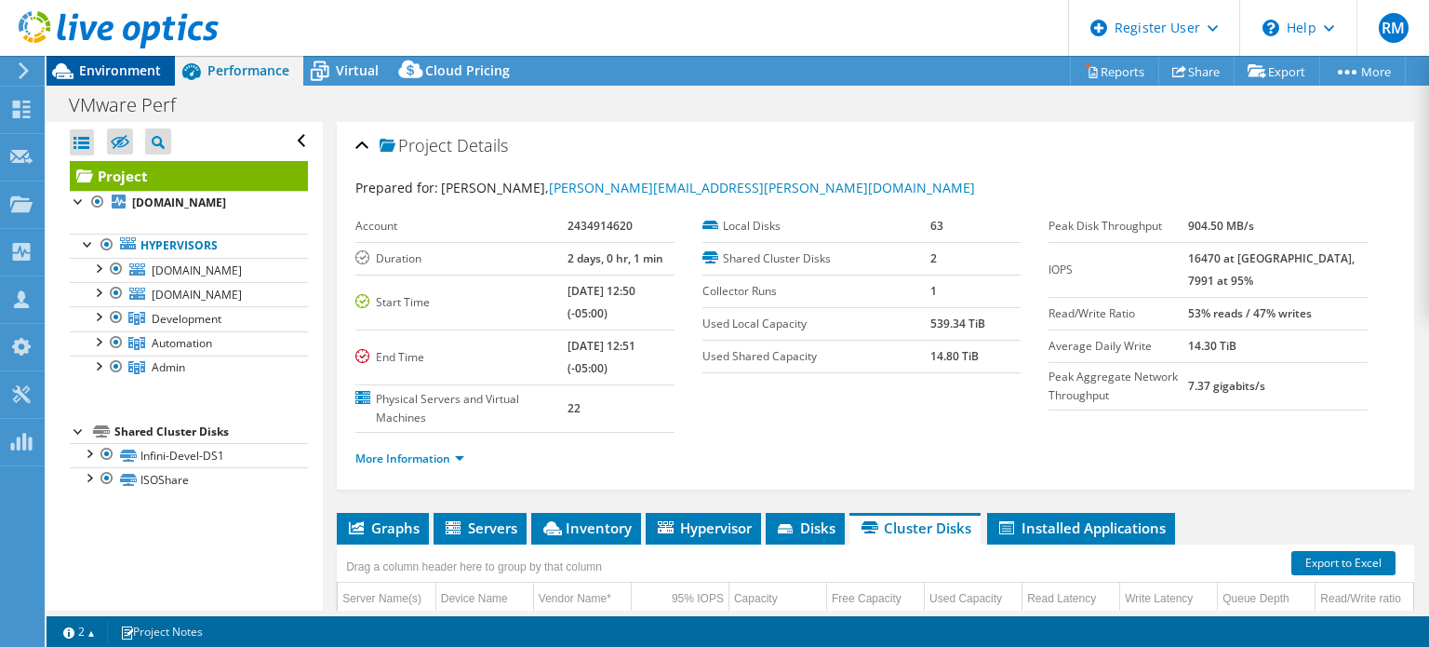
click at [153, 72] on span "Environment" at bounding box center [120, 70] width 82 height 18
